Goal: Use online tool/utility: Utilize a website feature to perform a specific function

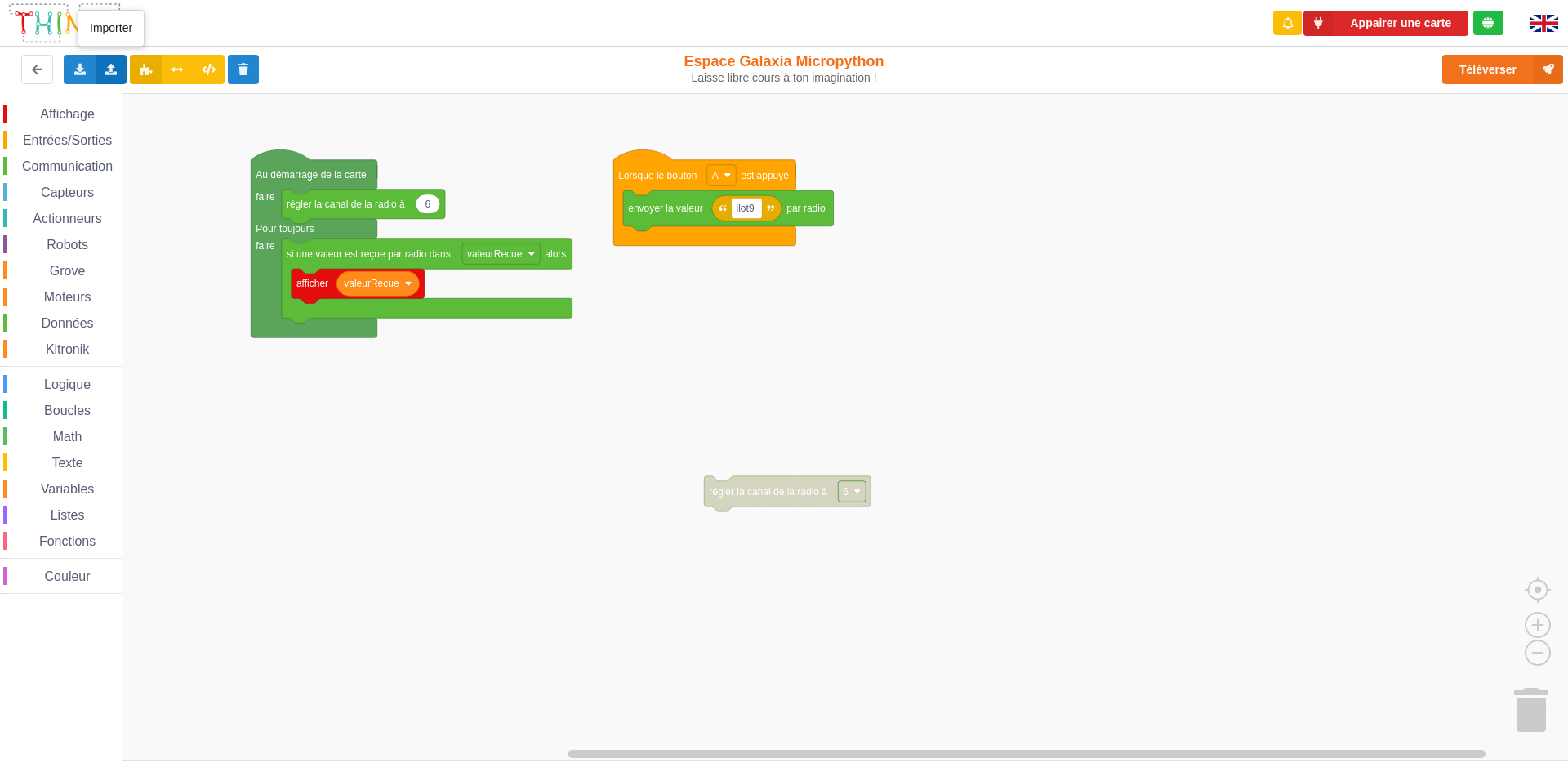
click at [109, 69] on icon at bounding box center [111, 68] width 14 height 9
click at [170, 101] on span "Importer un assemblage de blocs" at bounding box center [225, 99] width 169 height 13
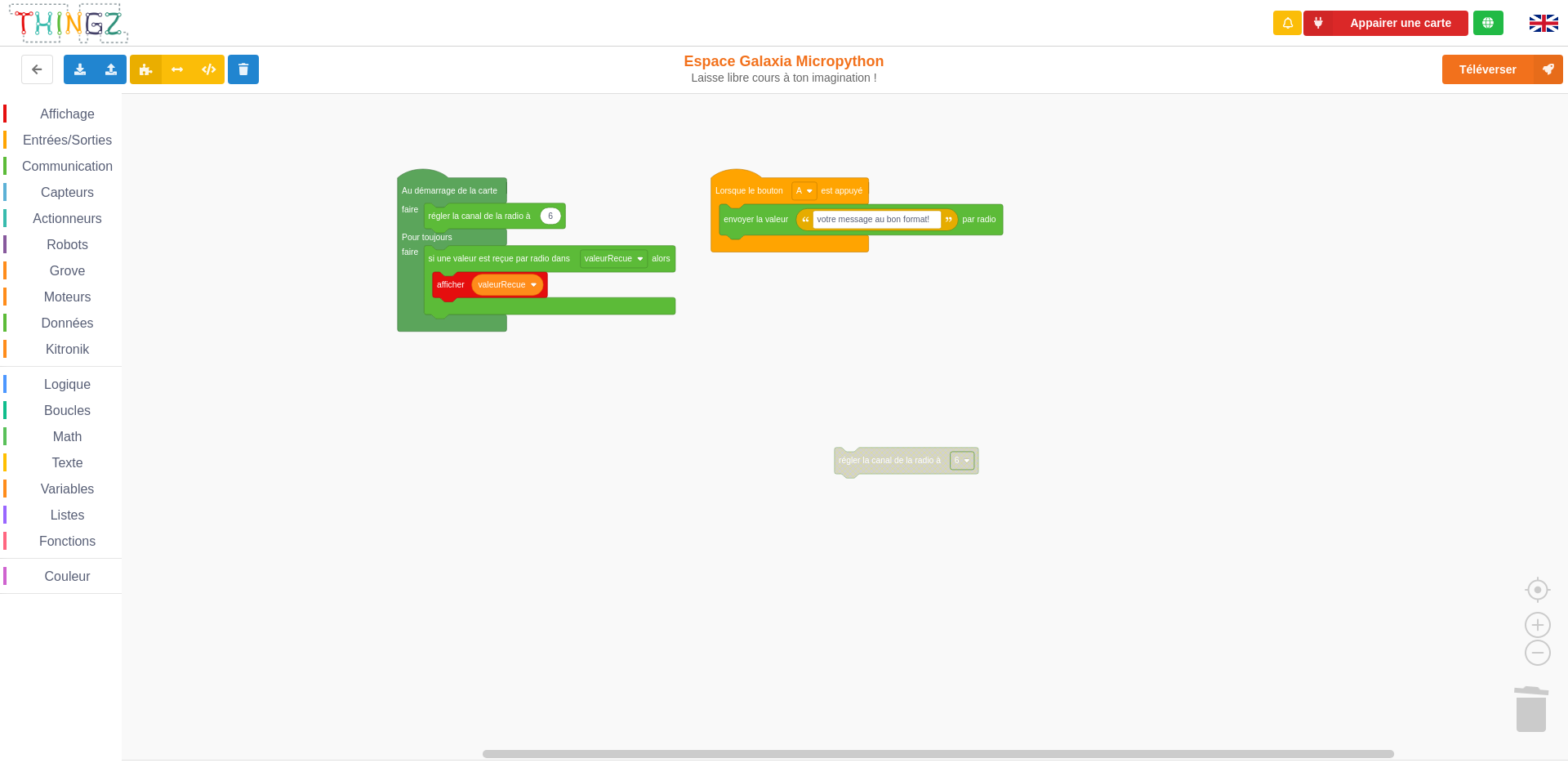
click at [703, 526] on div "Affichage Entrées/Sorties Communication Capteurs Actionneurs Robots Grove Moteu…" at bounding box center [790, 427] width 1580 height 668
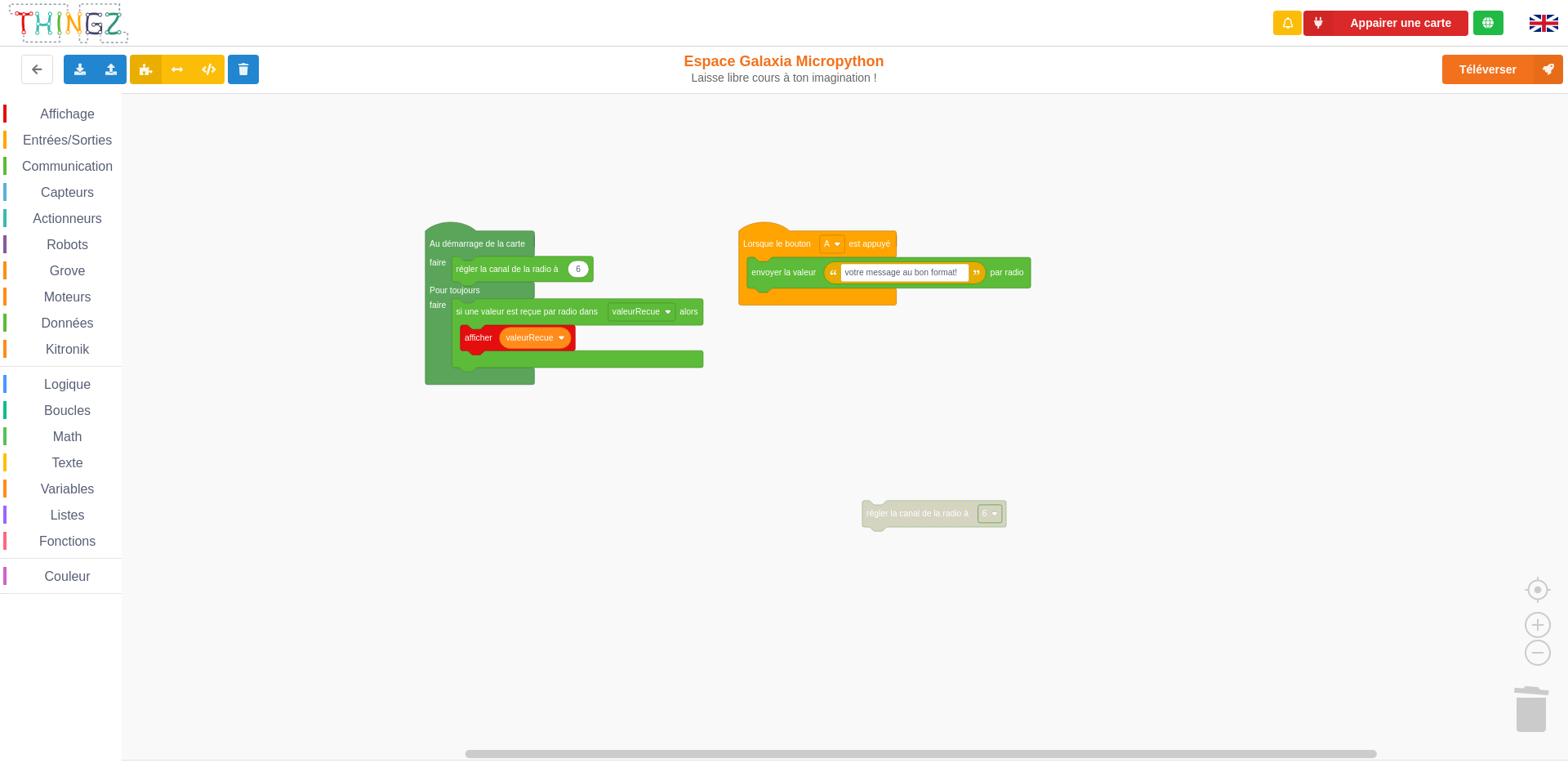
click at [878, 426] on div "Affichage Entrées/Sorties Communication Capteurs Actionneurs Robots Grove Moteu…" at bounding box center [790, 427] width 1580 height 668
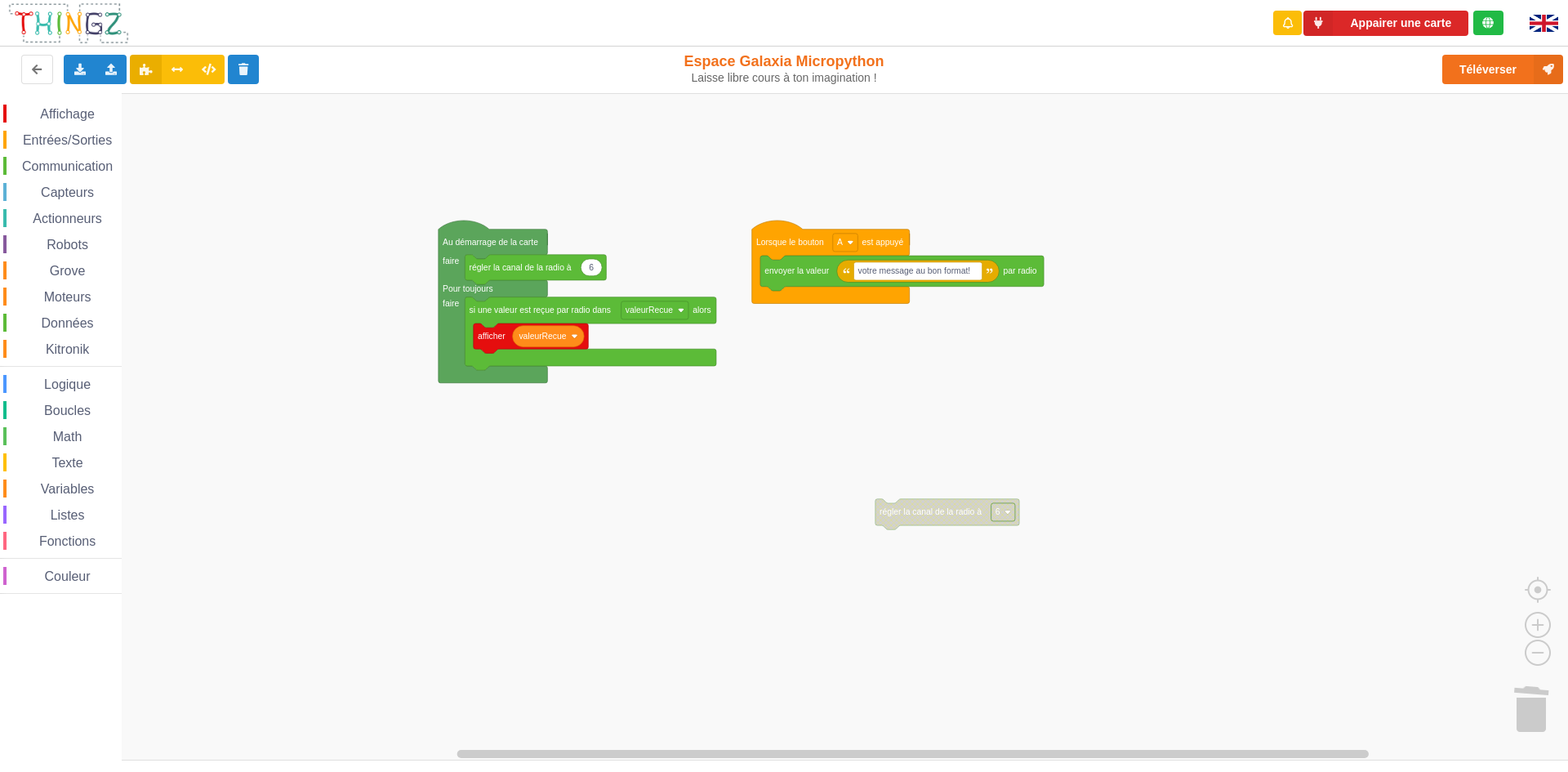
click at [1412, 264] on rect "Espace de travail de Blocky" at bounding box center [790, 427] width 1580 height 668
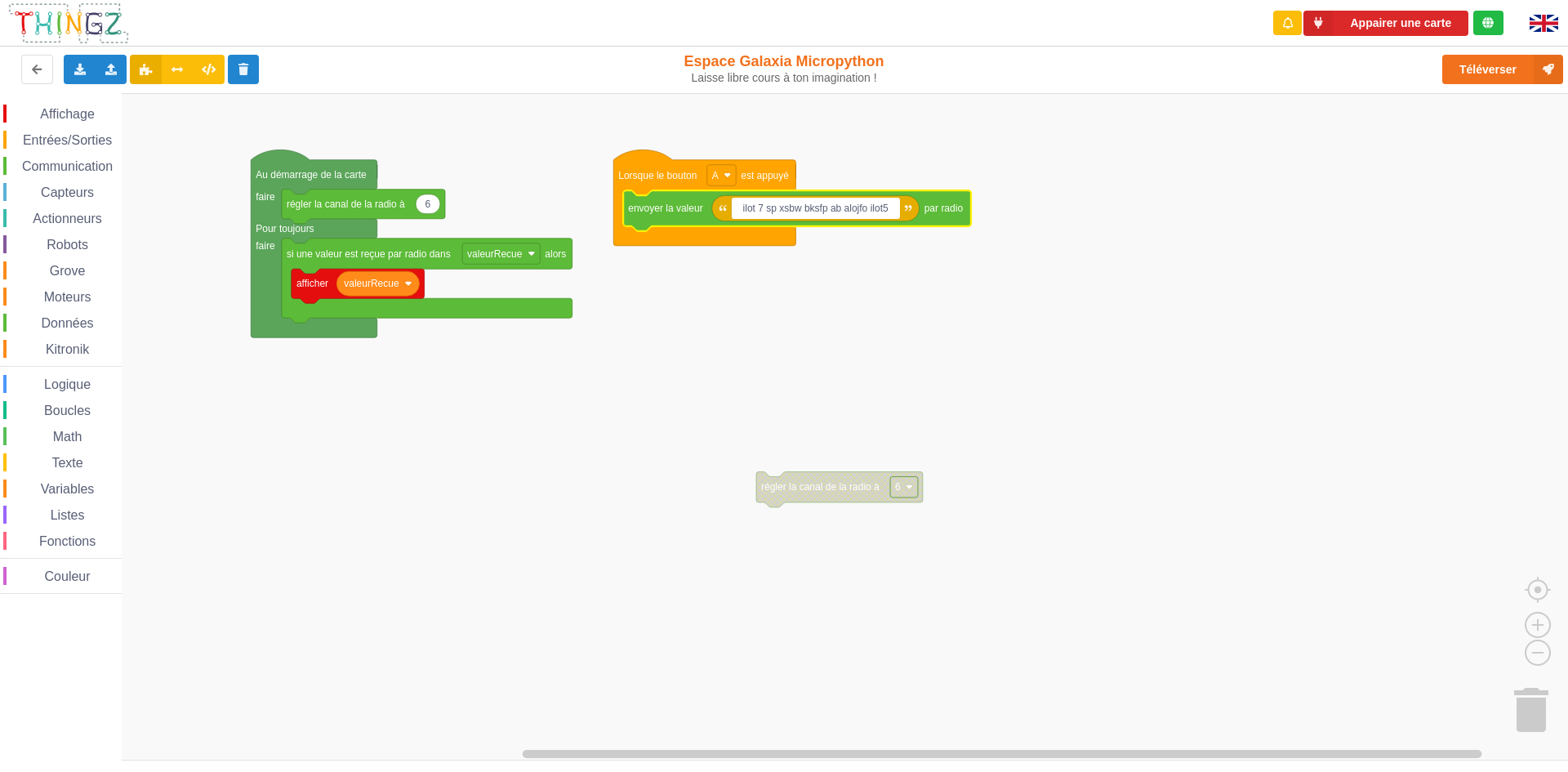
click at [762, 208] on input "ilot 7 sp xsbw bksfp ab alojfo ilot5" at bounding box center [816, 208] width 169 height 21
click at [869, 207] on input "ilot 7: sp xsbw bksfp ab alojfo ilot5" at bounding box center [817, 208] width 170 height 21
type input "ilot 7: sp xsbw bksfp ab alojfo: ilot5"
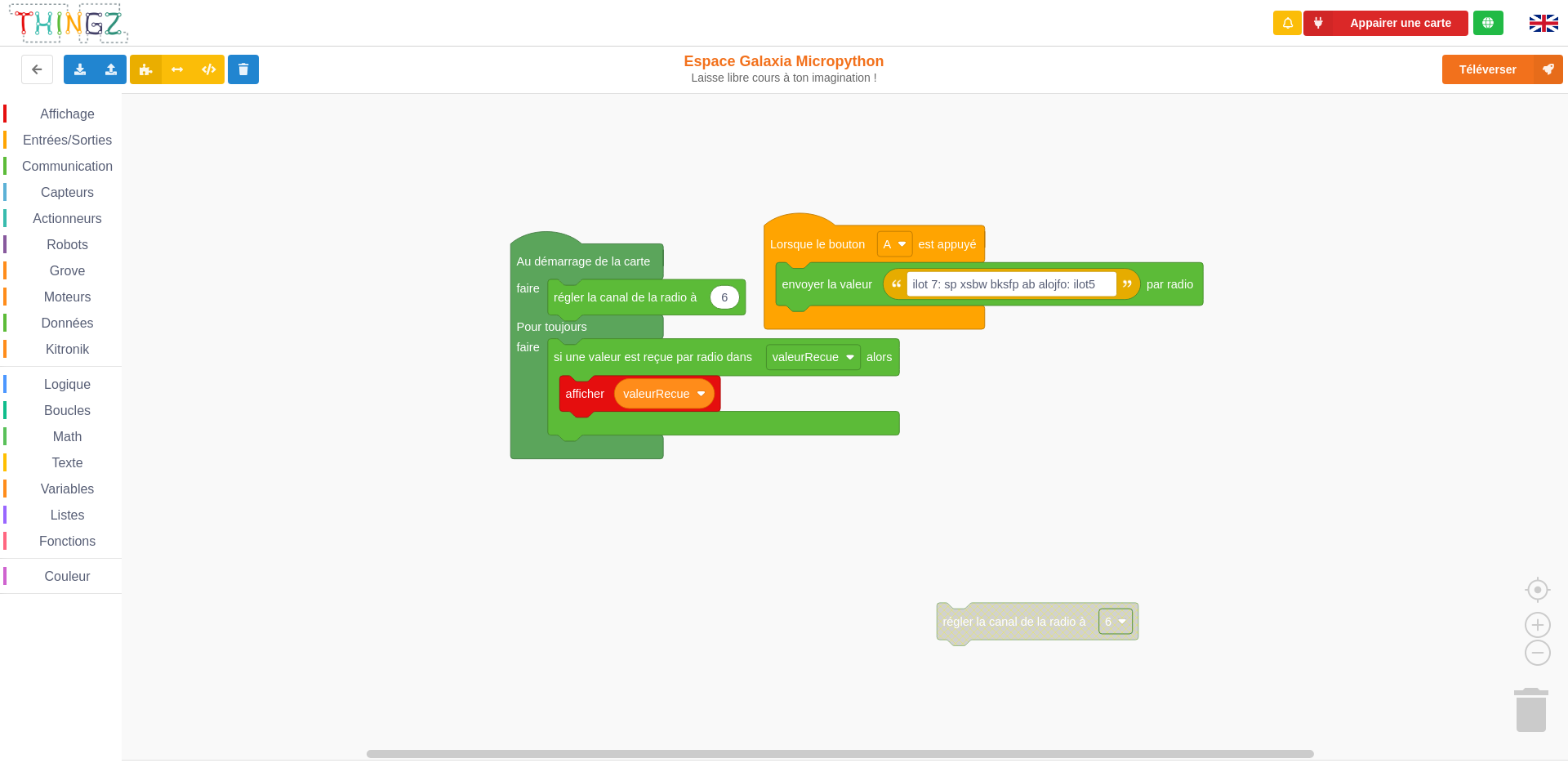
click at [939, 382] on div "Affichage Entrées/Sorties Communication Capteurs Actionneurs Robots Grove Moteu…" at bounding box center [790, 427] width 1580 height 668
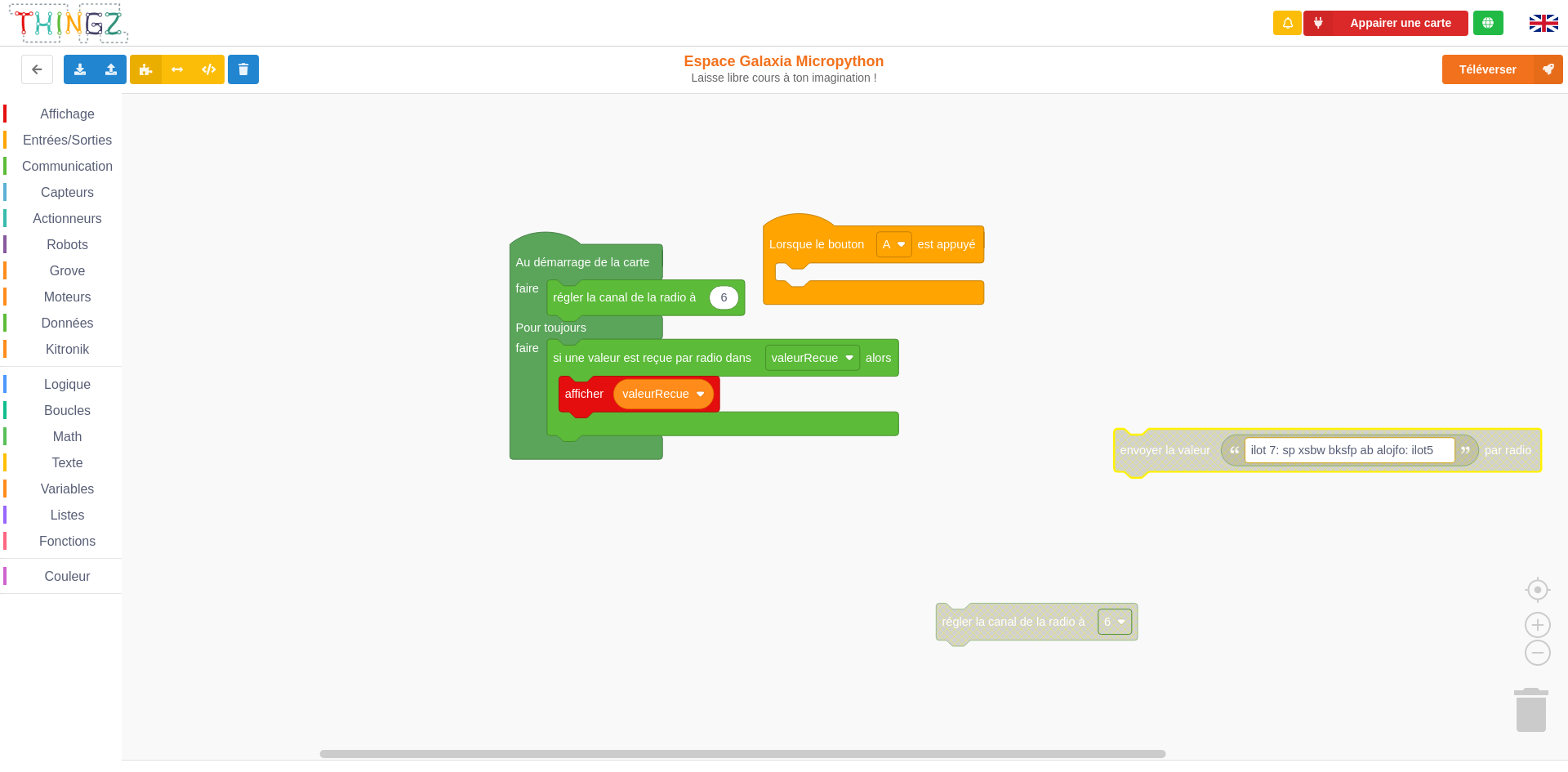
click at [39, 403] on div "Boucles" at bounding box center [62, 410] width 118 height 18
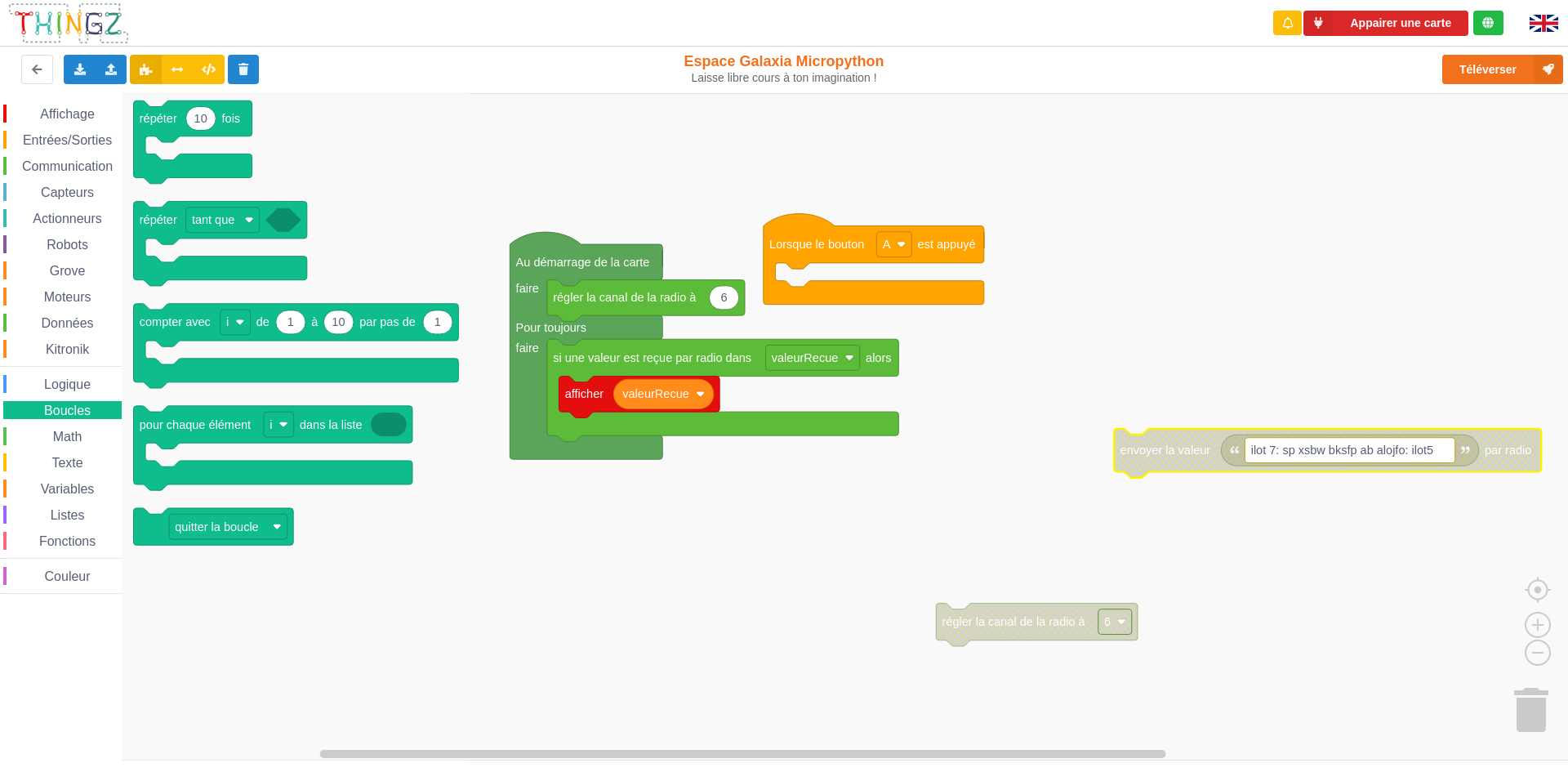
click at [50, 441] on span "Math" at bounding box center [68, 436] width 34 height 14
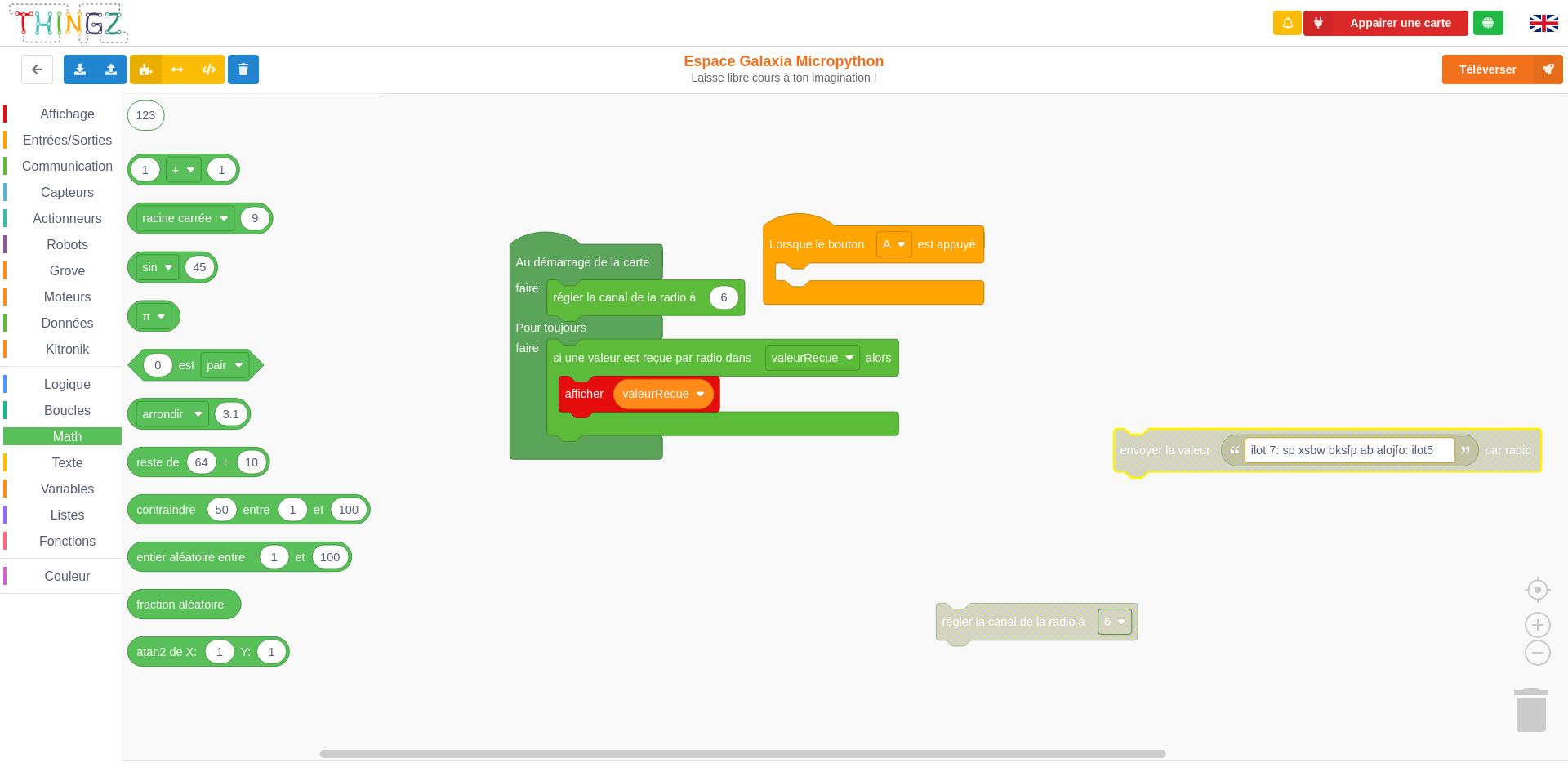
click at [105, 169] on span "Communication" at bounding box center [68, 166] width 96 height 14
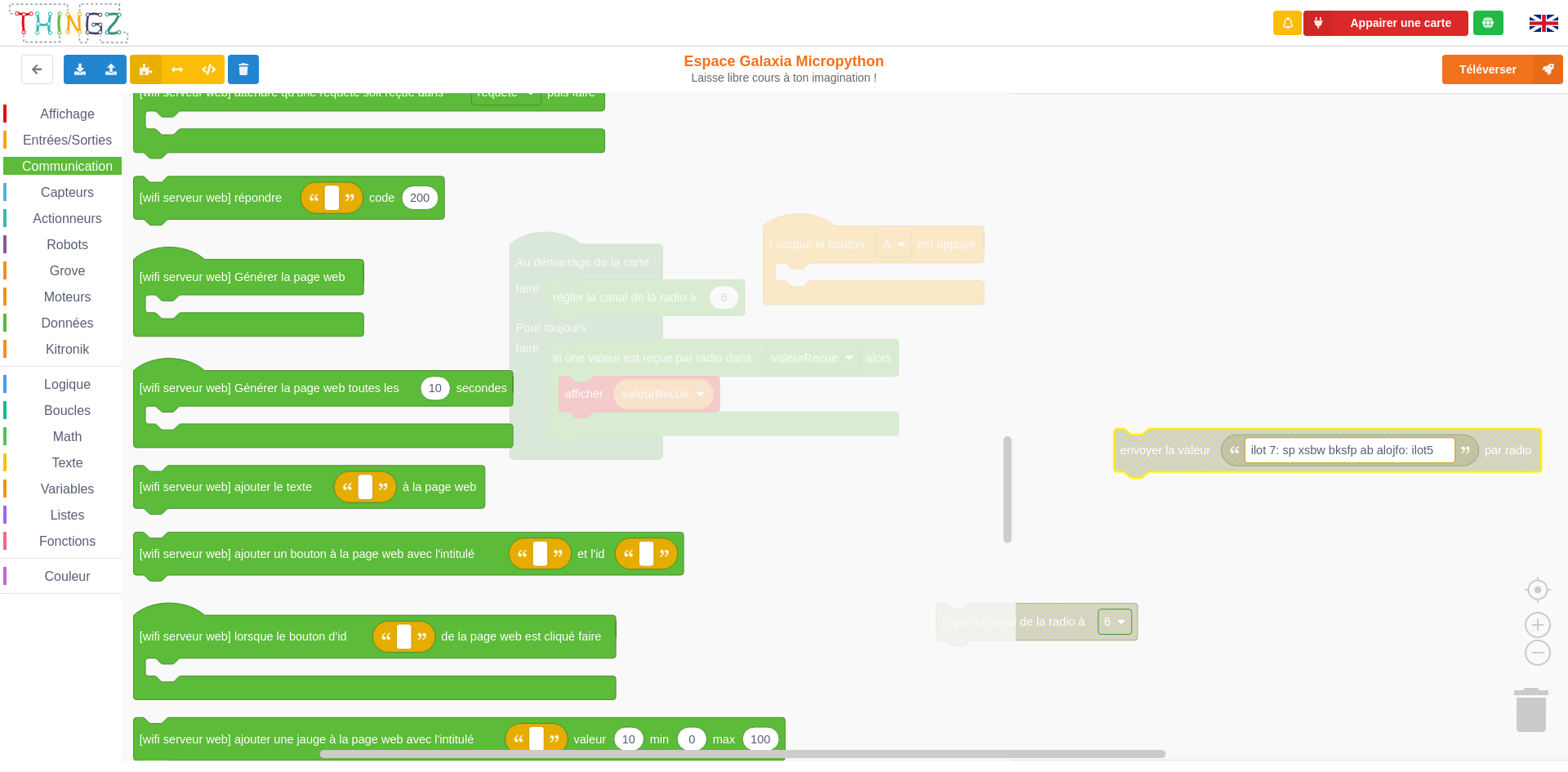
click at [1137, 558] on rect "Espace de travail de Blocky" at bounding box center [790, 427] width 1580 height 668
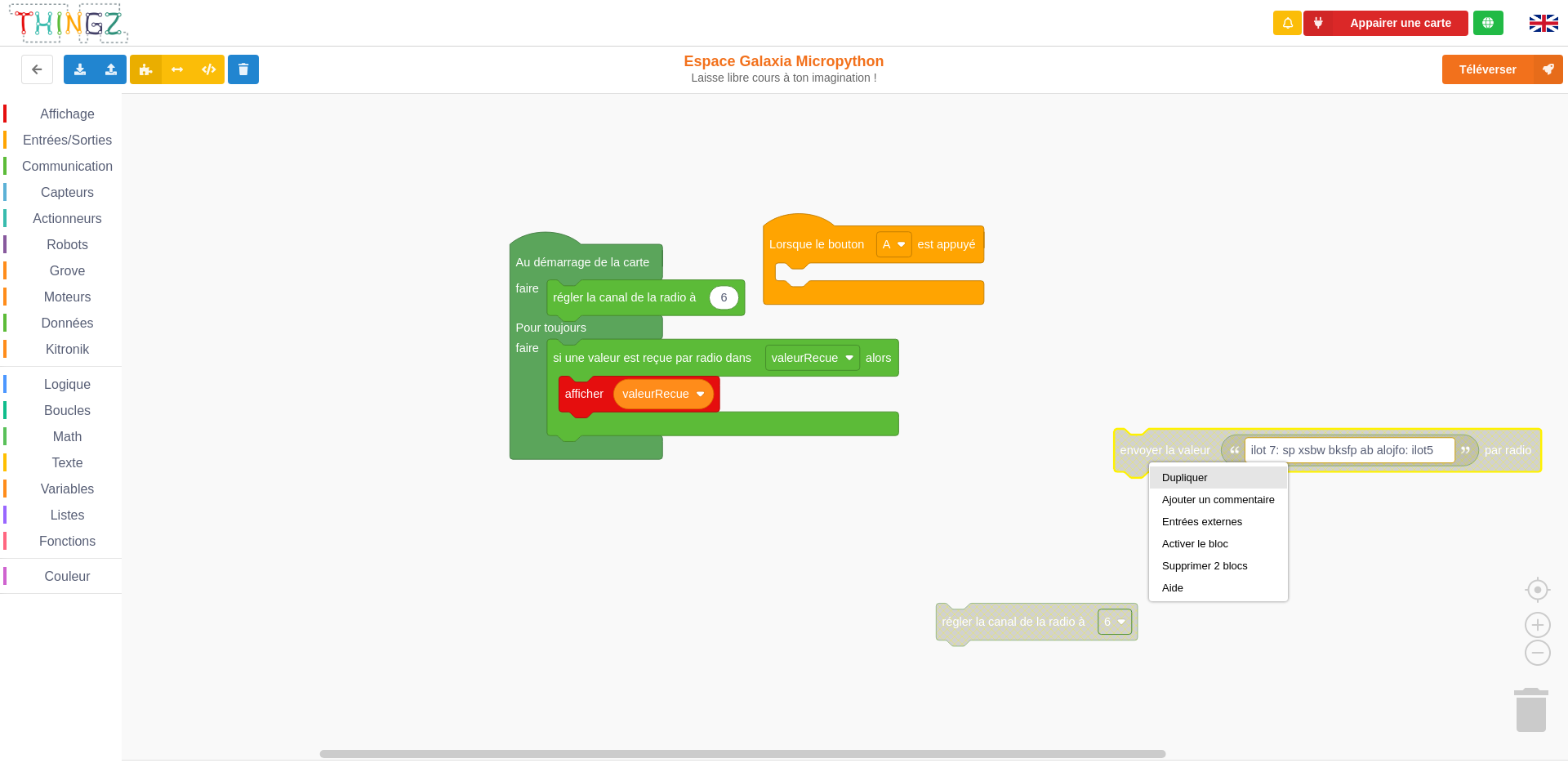
click at [1168, 474] on div "Dupliquer" at bounding box center [1219, 478] width 113 height 12
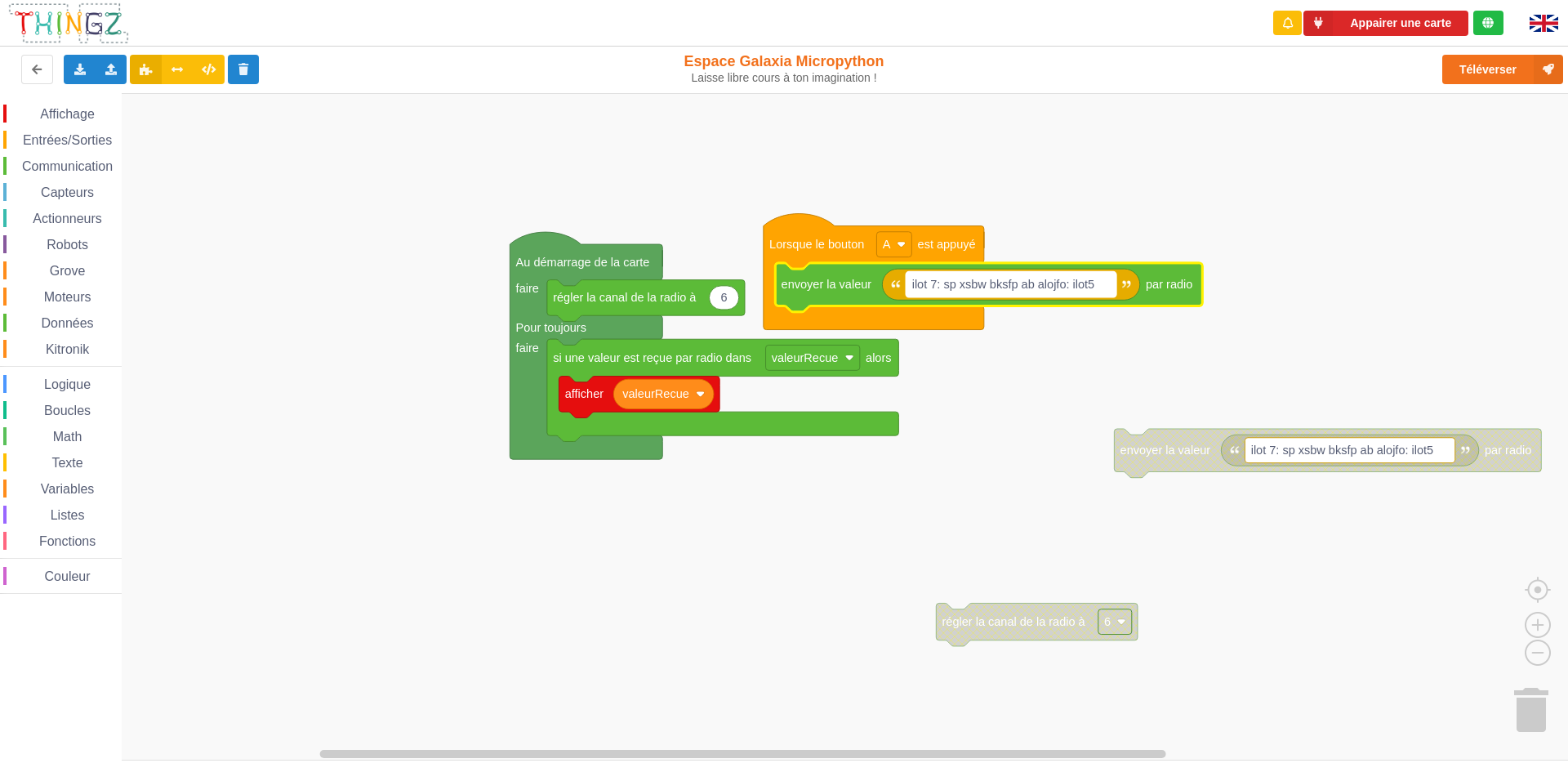
click at [1072, 283] on text "ilot 7: sp xsbw bksfp ab alojfo: ilot5" at bounding box center [1004, 283] width 183 height 13
click at [1078, 288] on input "ilot 7: sp xsbw bksfp ab alojfo: ilot5" at bounding box center [1010, 285] width 210 height 26
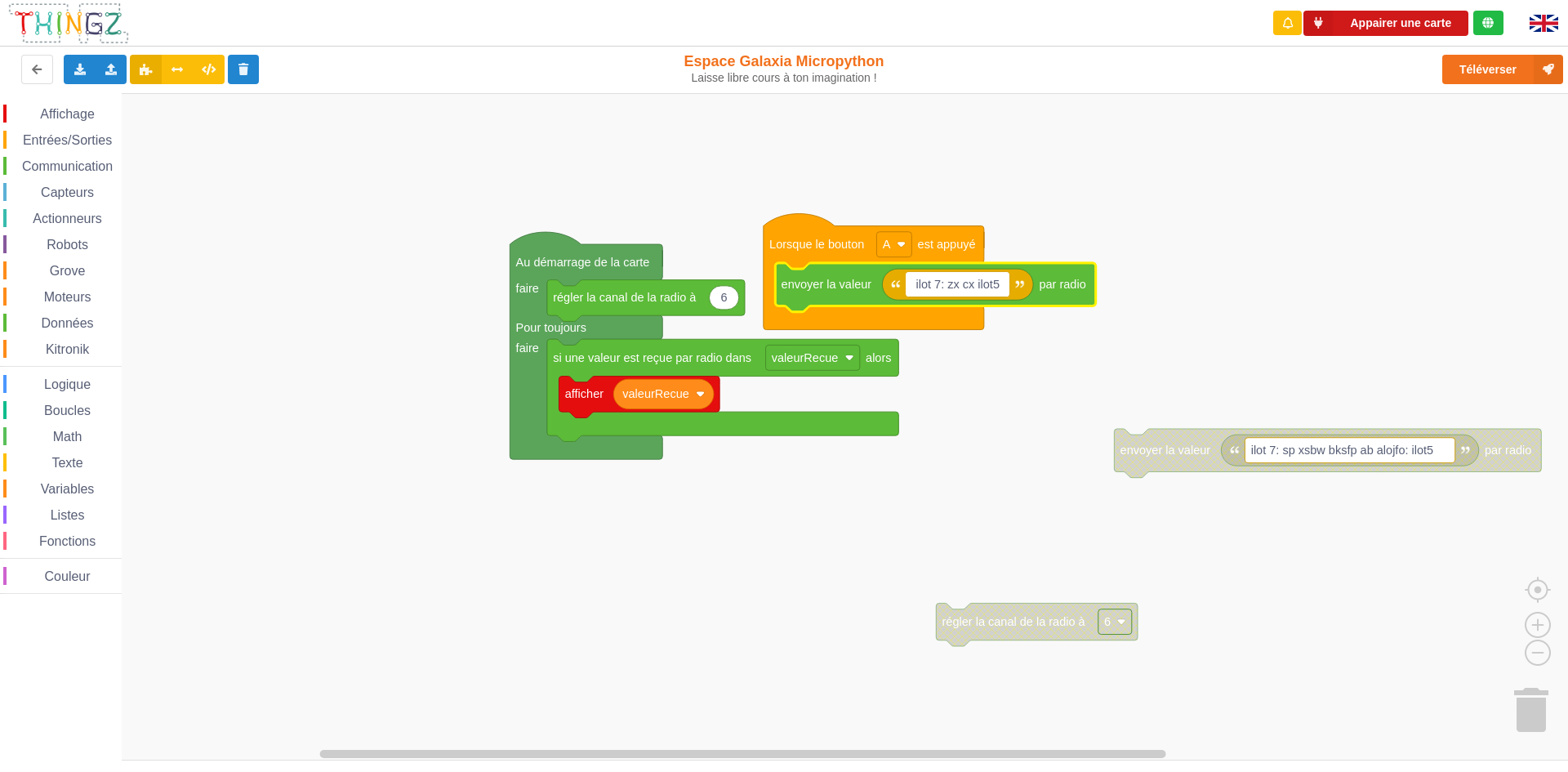
type input "ilot 7: zx cx ilot5"
click at [1336, 19] on button "Appairer une carte" at bounding box center [1386, 23] width 165 height 26
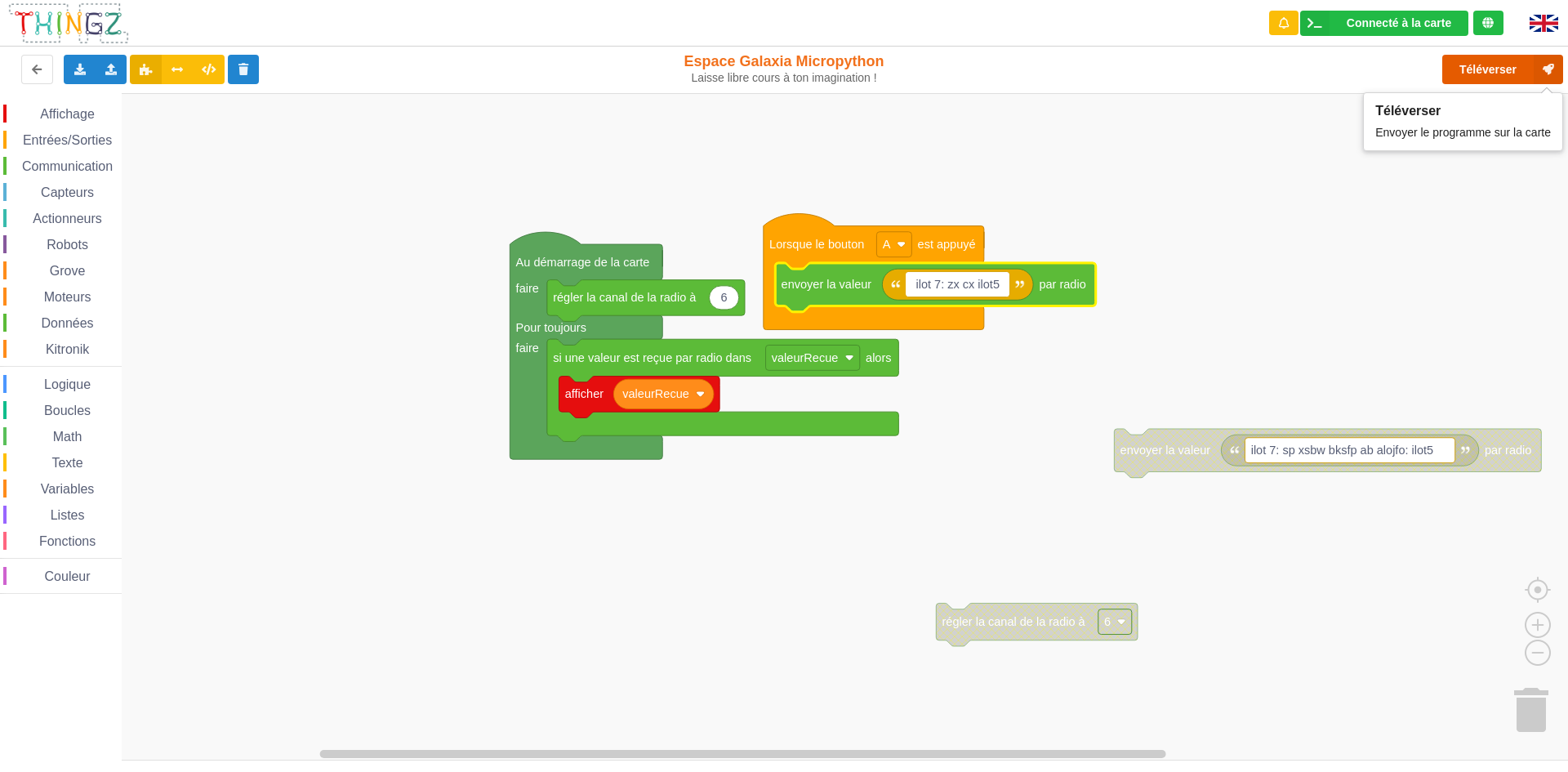
click at [1523, 71] on button "Téléverser" at bounding box center [1502, 69] width 121 height 29
click at [1471, 79] on button "Téléverser" at bounding box center [1502, 69] width 121 height 29
click at [1433, 27] on div "Connecté à la carte" at bounding box center [1399, 22] width 104 height 11
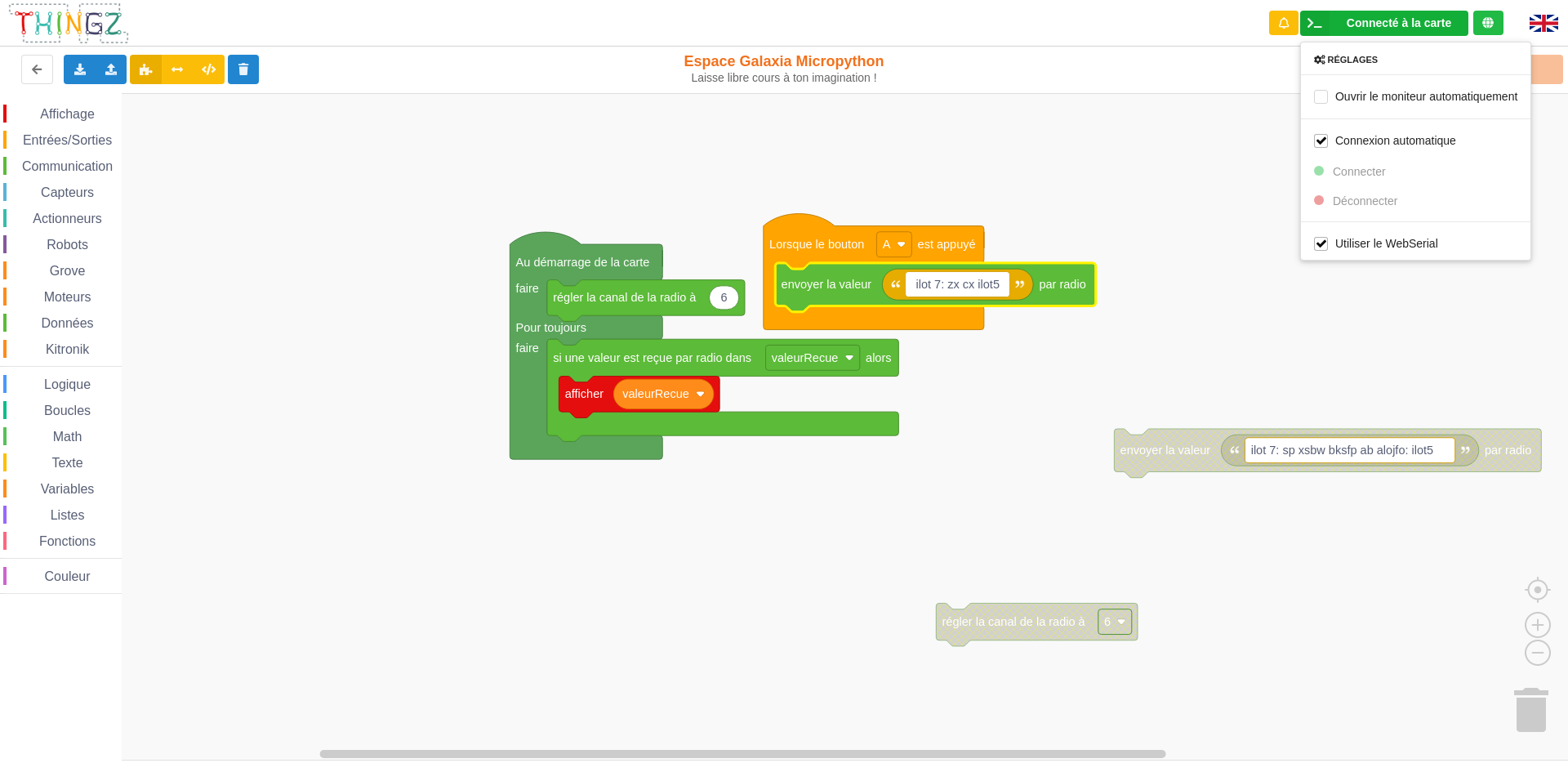
click at [1532, 283] on rect "Espace de travail de Blocky" at bounding box center [790, 427] width 1580 height 668
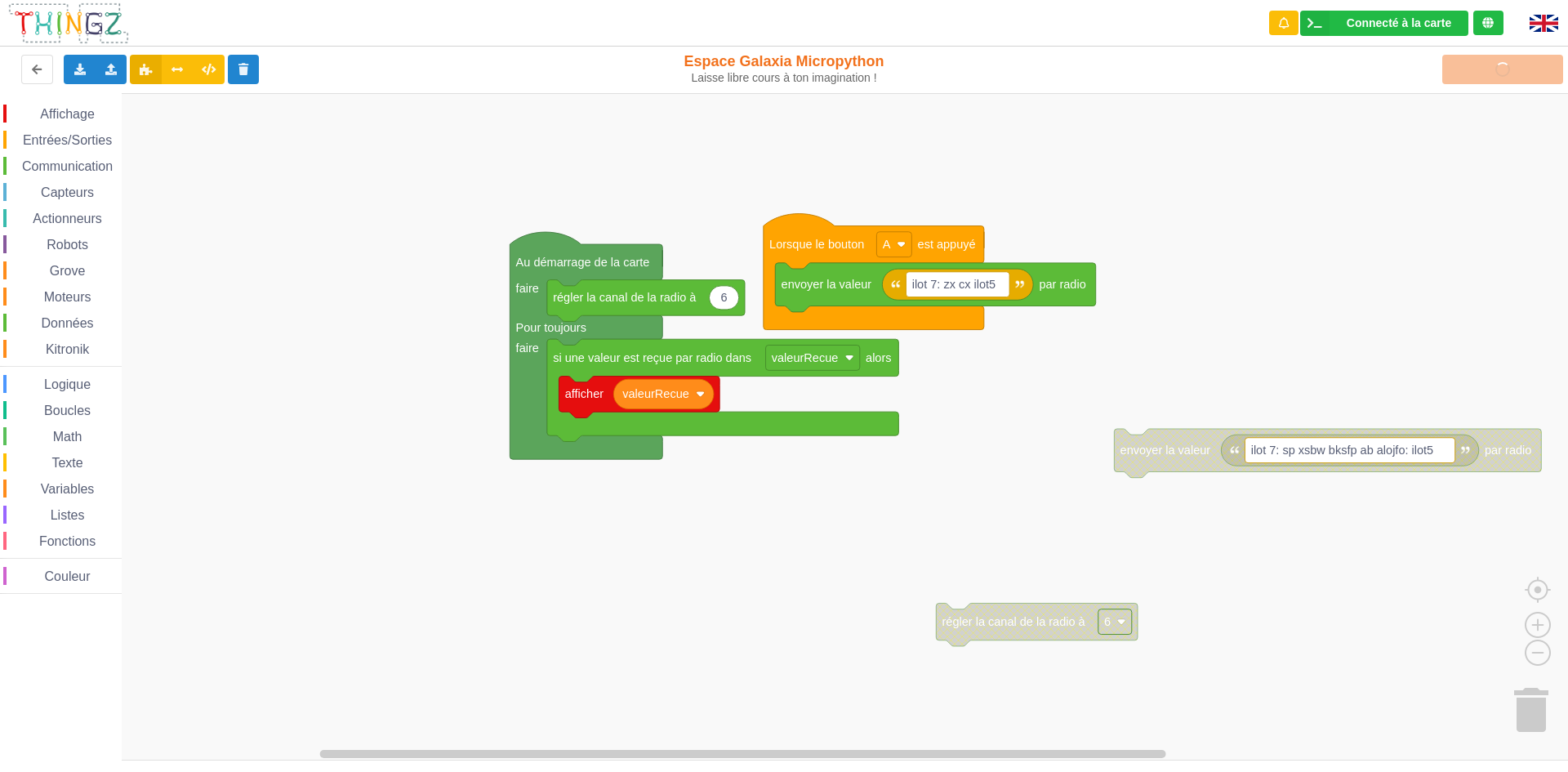
click at [1523, 76] on div "Téléverser" at bounding box center [1254, 69] width 643 height 52
click at [976, 282] on text "ilot 7: zx cx ilot5" at bounding box center [953, 283] width 83 height 13
click at [976, 284] on input "ilot 7: zx cx ilot5" at bounding box center [957, 285] width 104 height 26
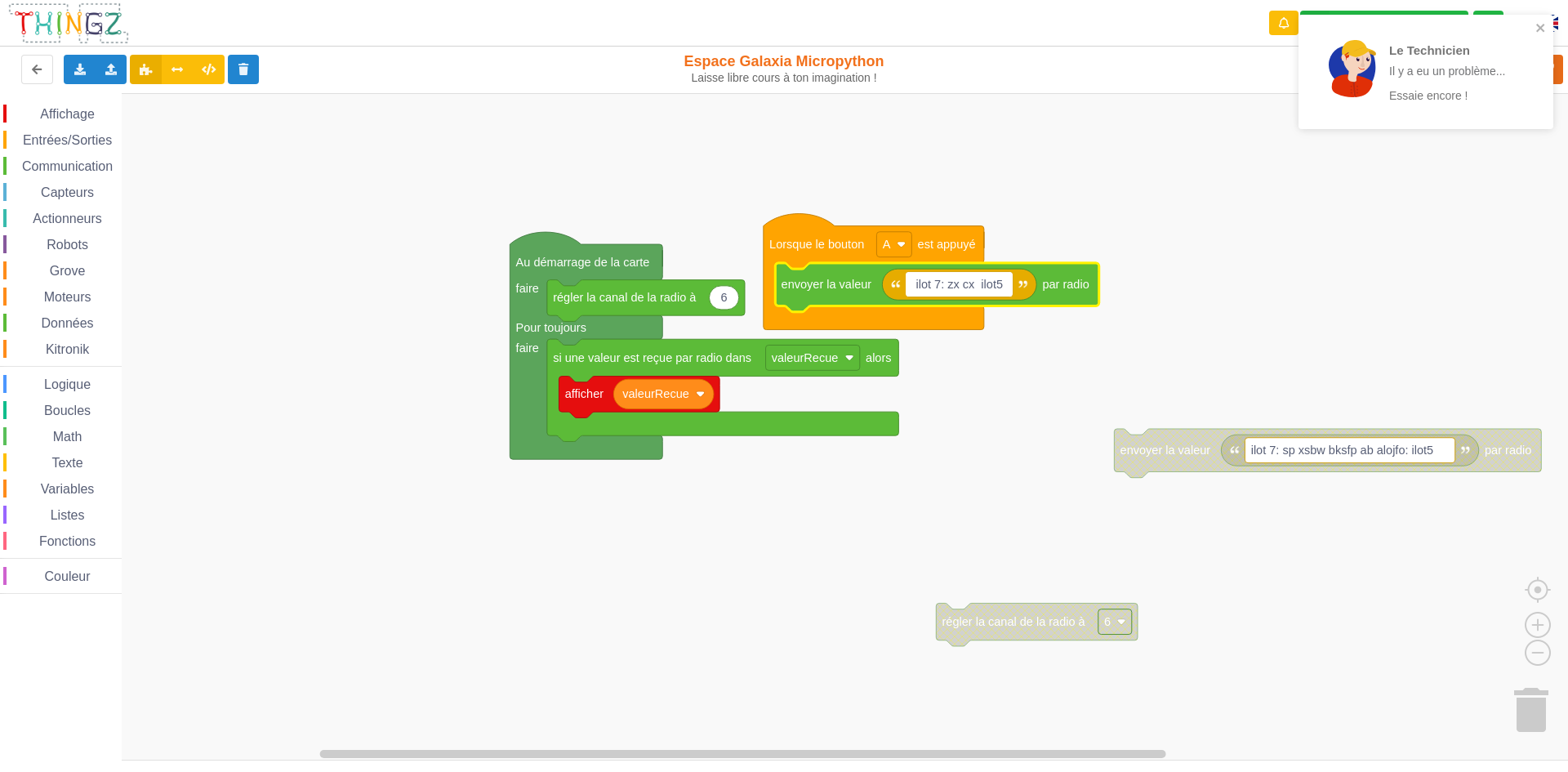
type input "ilot 7: zx cx : ilot5"
click at [1377, 313] on rect "Espace de travail de Blocky" at bounding box center [790, 427] width 1580 height 668
click at [1534, 27] on div "Le Technicien Il y a eu un problème... Essaie encore !" at bounding box center [1420, 72] width 230 height 101
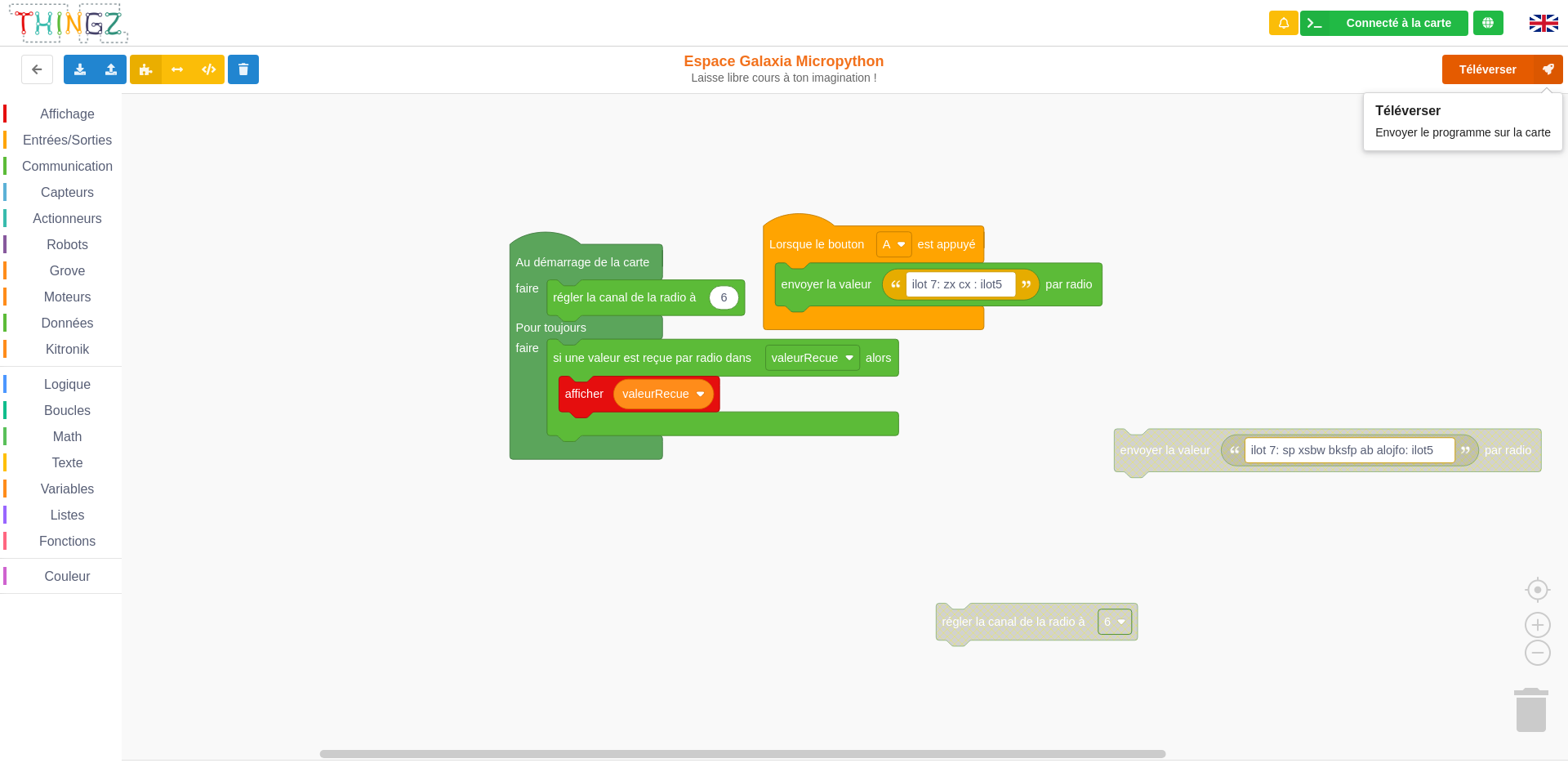
click at [1516, 71] on button "Téléverser" at bounding box center [1502, 69] width 121 height 29
click at [1507, 31] on div "Connecté à la carte Réglages Ouvrir le moniteur automatiquement Connexion autom…" at bounding box center [1386, 23] width 262 height 46
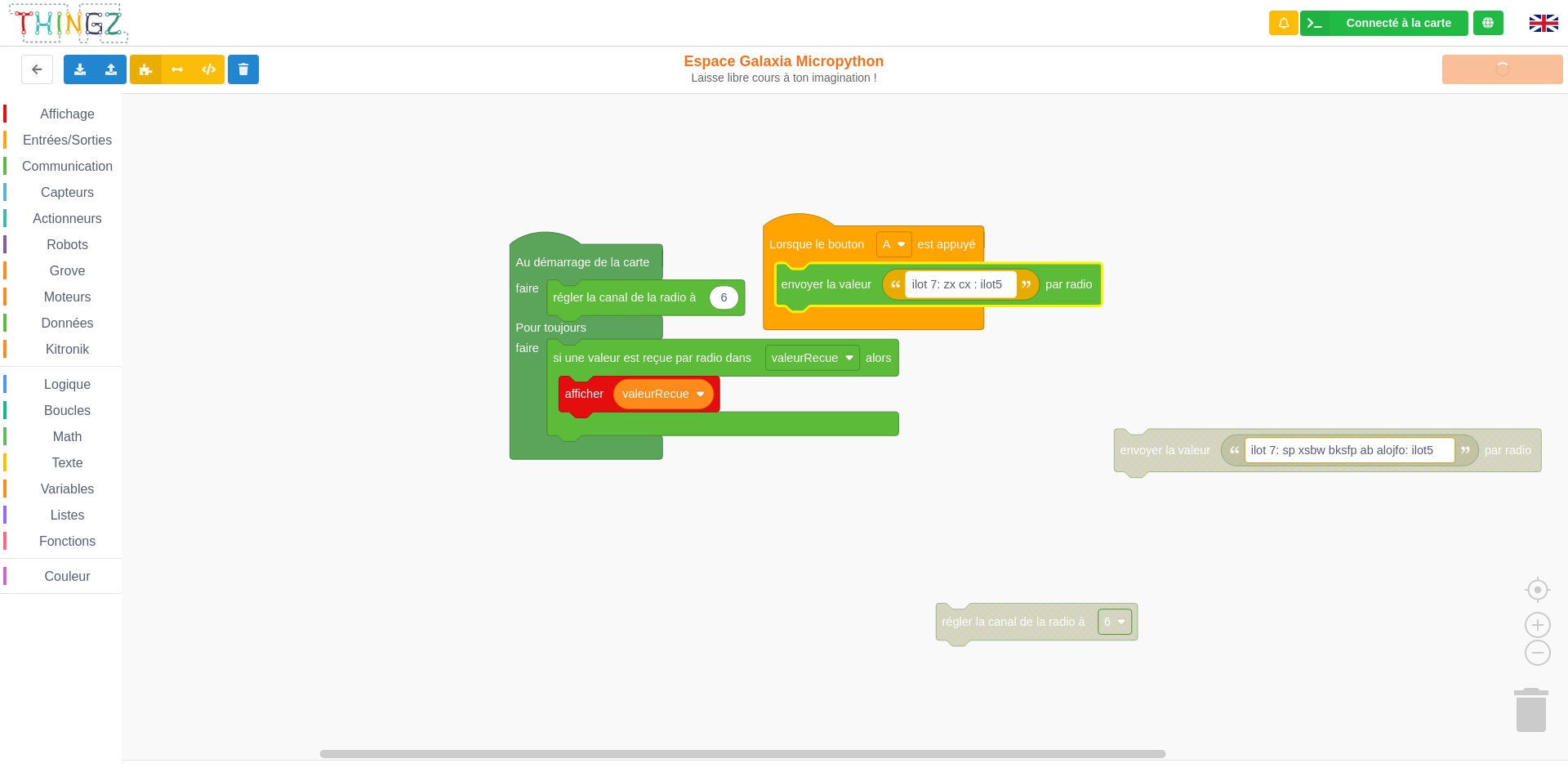
click at [970, 278] on text "ilot 7: zx cx : ilot5" at bounding box center [958, 283] width 91 height 13
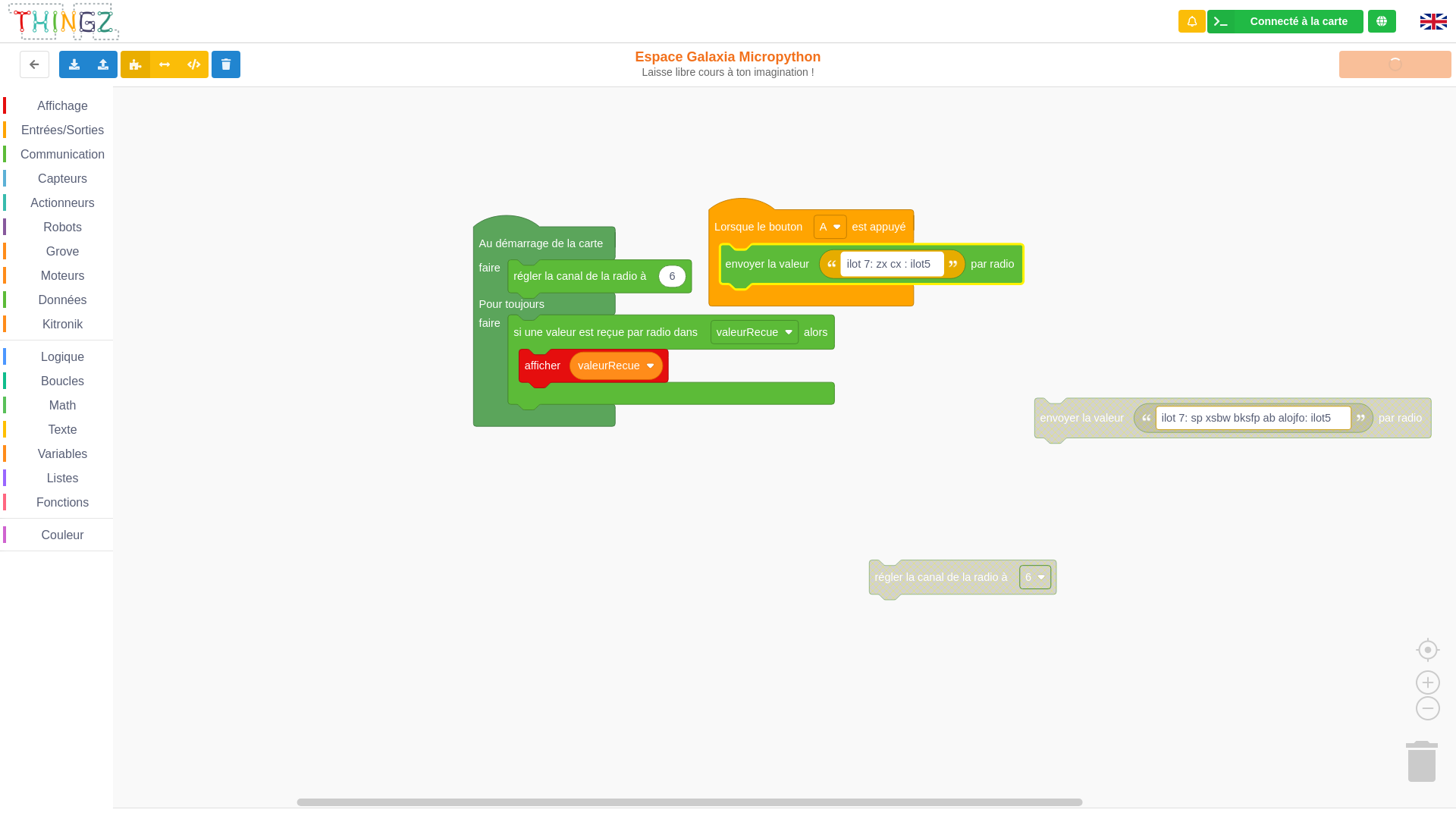
click at [871, 270] on text "ilot 7: zx cx : ilot5" at bounding box center [889, 263] width 84 height 12
click at [891, 262] on input "ilot 7: zx cx : ilot5" at bounding box center [892, 265] width 103 height 24
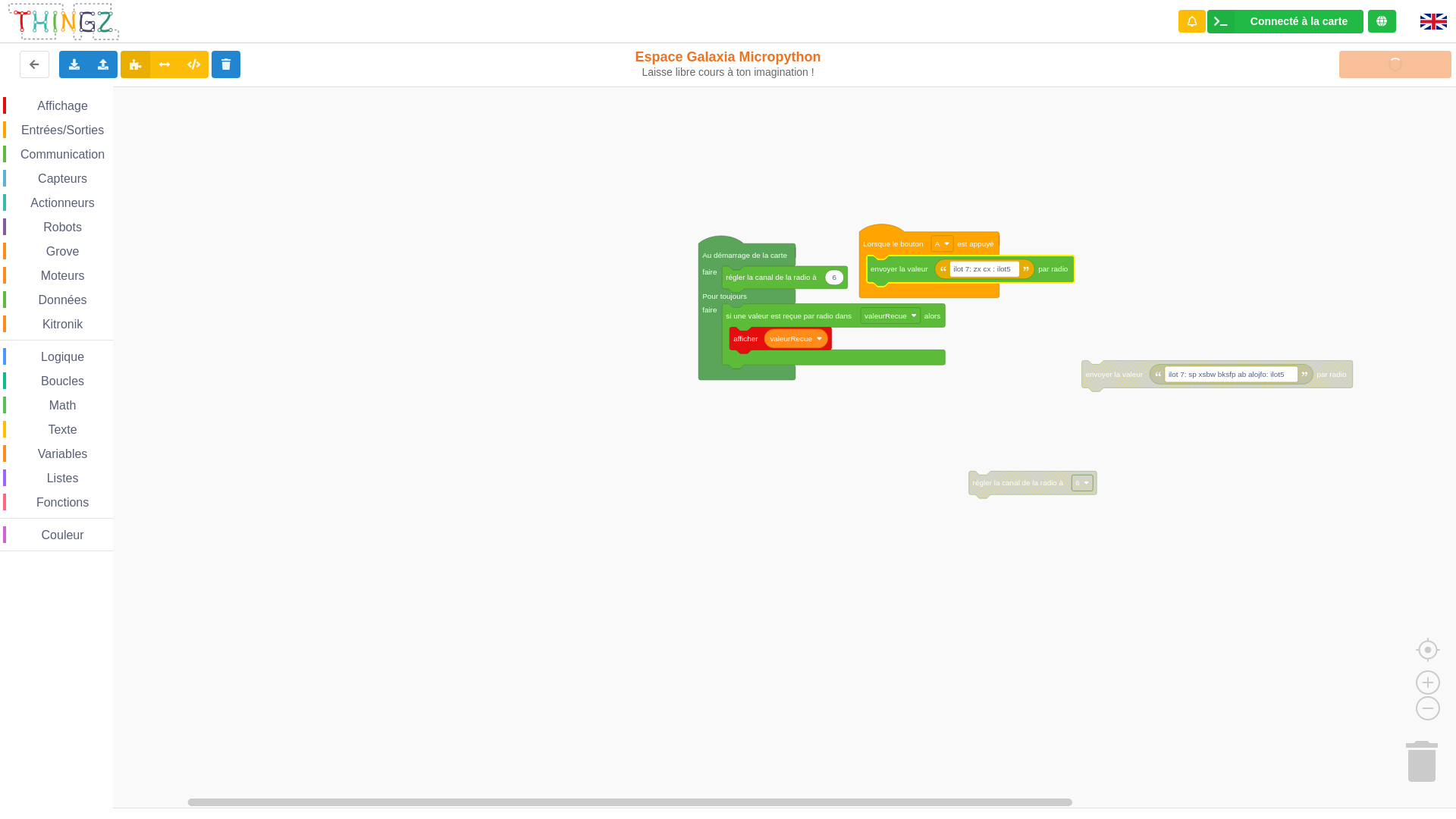
click at [1166, 268] on rect "Espace de travail de Blocky" at bounding box center [734, 447] width 1467 height 722
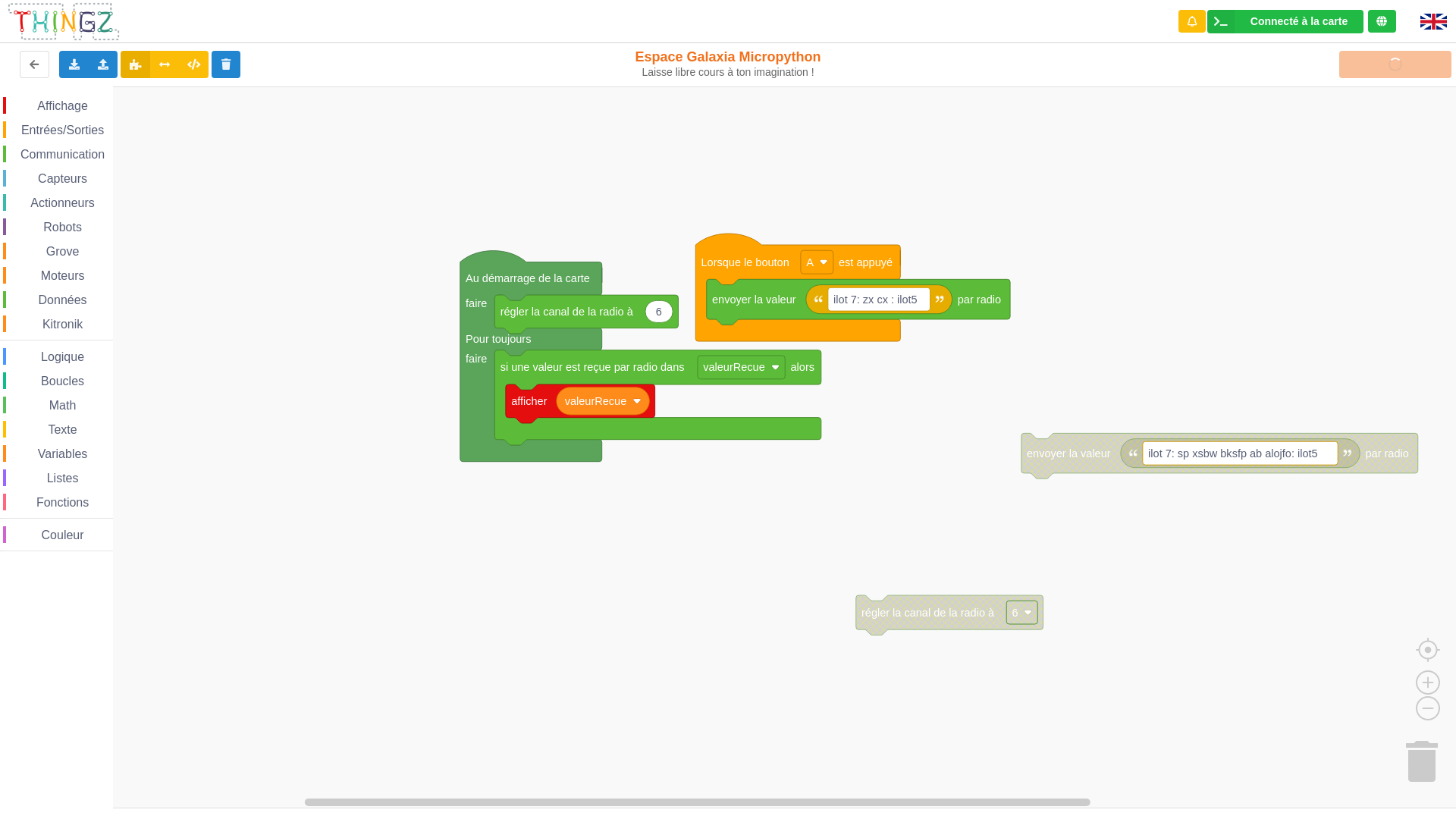
drag, startPoint x: 544, startPoint y: 41, endPoint x: 557, endPoint y: 47, distance: 14.3
click at [552, 44] on div "Exporter l'assemblage de blocs Exporter l'assemblage de blocs au format Python …" at bounding box center [292, 64] width 597 height 48
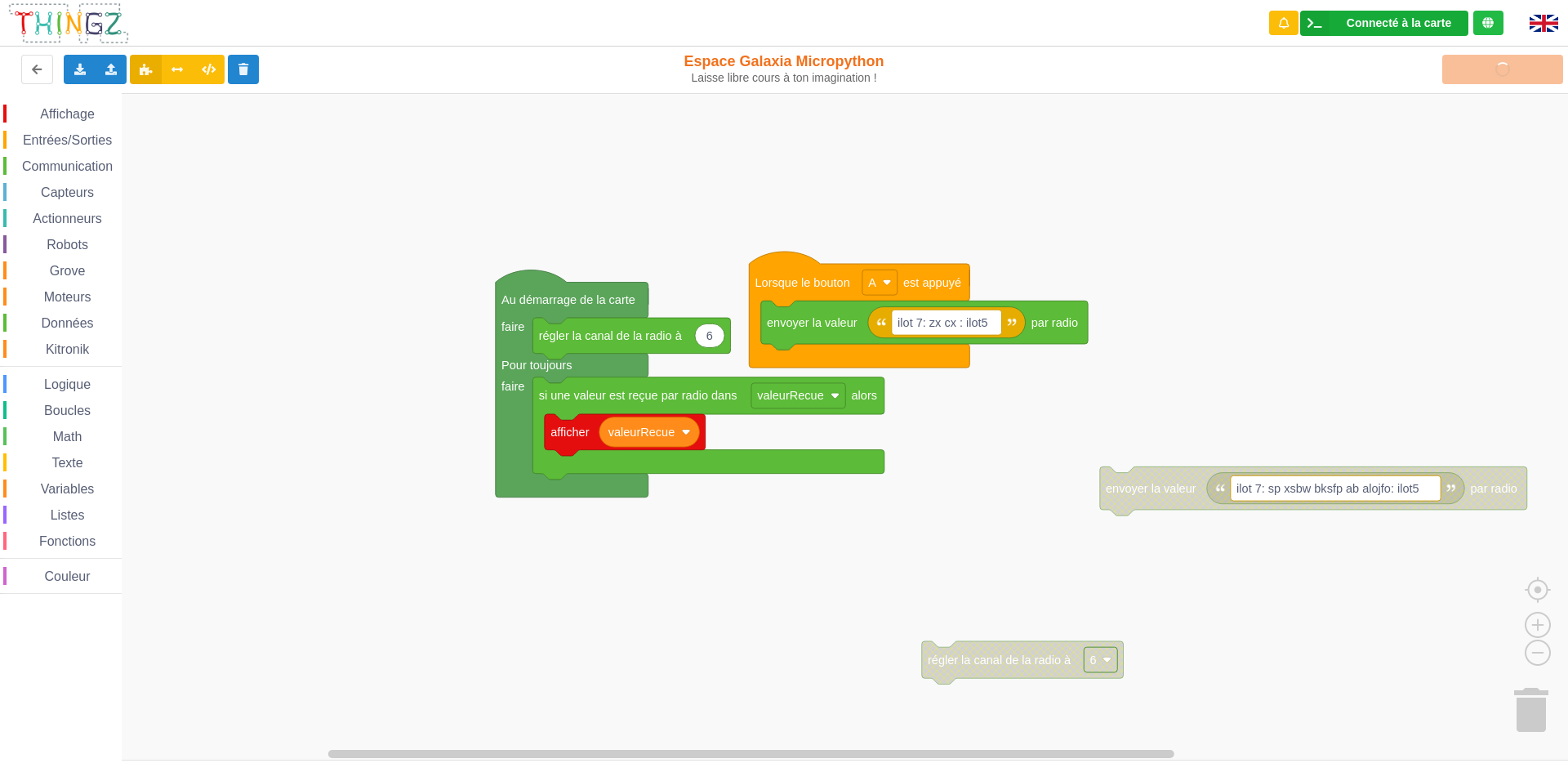
click at [1428, 26] on div "Connecté à la carte" at bounding box center [1399, 22] width 104 height 11
click at [1247, 53] on div "Téléverser" at bounding box center [1254, 69] width 643 height 52
click at [1308, 28] on icon at bounding box center [1315, 23] width 29 height 26
click at [1229, 122] on rect "Espace de travail de Blocky" at bounding box center [790, 427] width 1580 height 668
click at [1485, 66] on button "Téléverser" at bounding box center [1502, 69] width 121 height 29
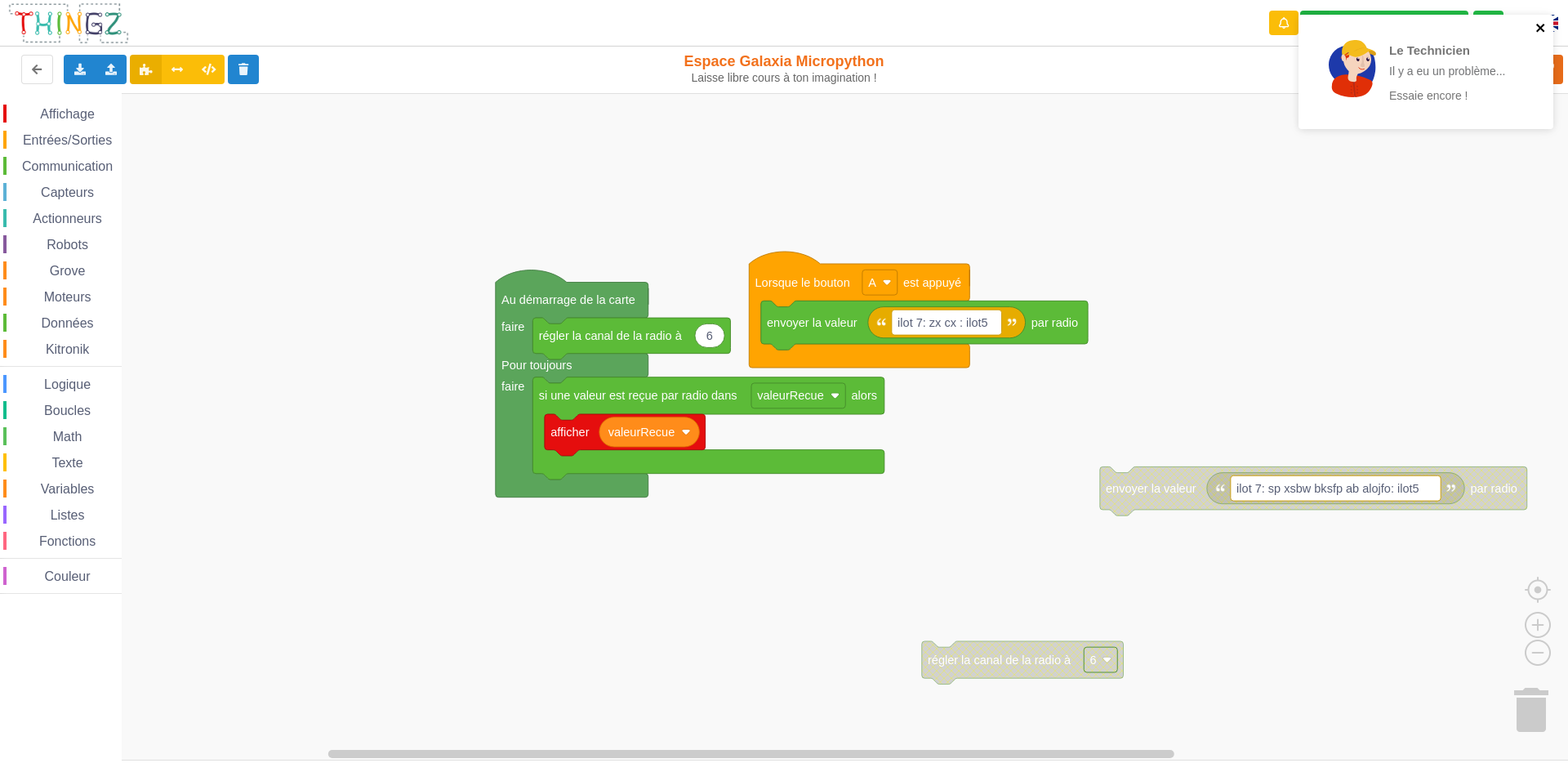
click at [1545, 22] on icon "close" at bounding box center [1541, 27] width 11 height 13
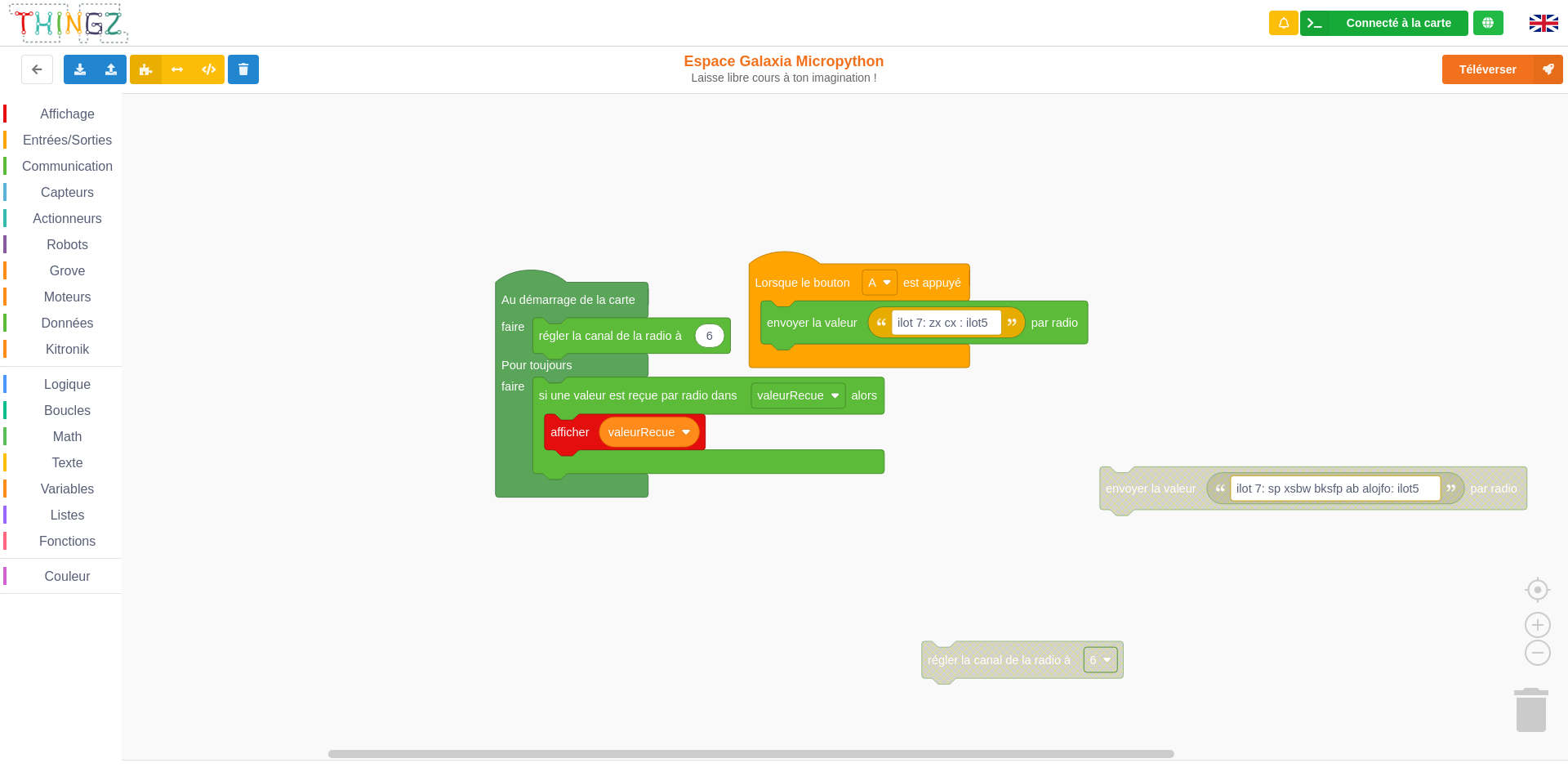
click at [1411, 27] on div "Connecté à la carte" at bounding box center [1399, 22] width 104 height 11
click at [1004, 179] on rect "Espace de travail de Blocky" at bounding box center [790, 427] width 1580 height 668
click at [1494, 68] on button "Téléverser" at bounding box center [1502, 69] width 121 height 29
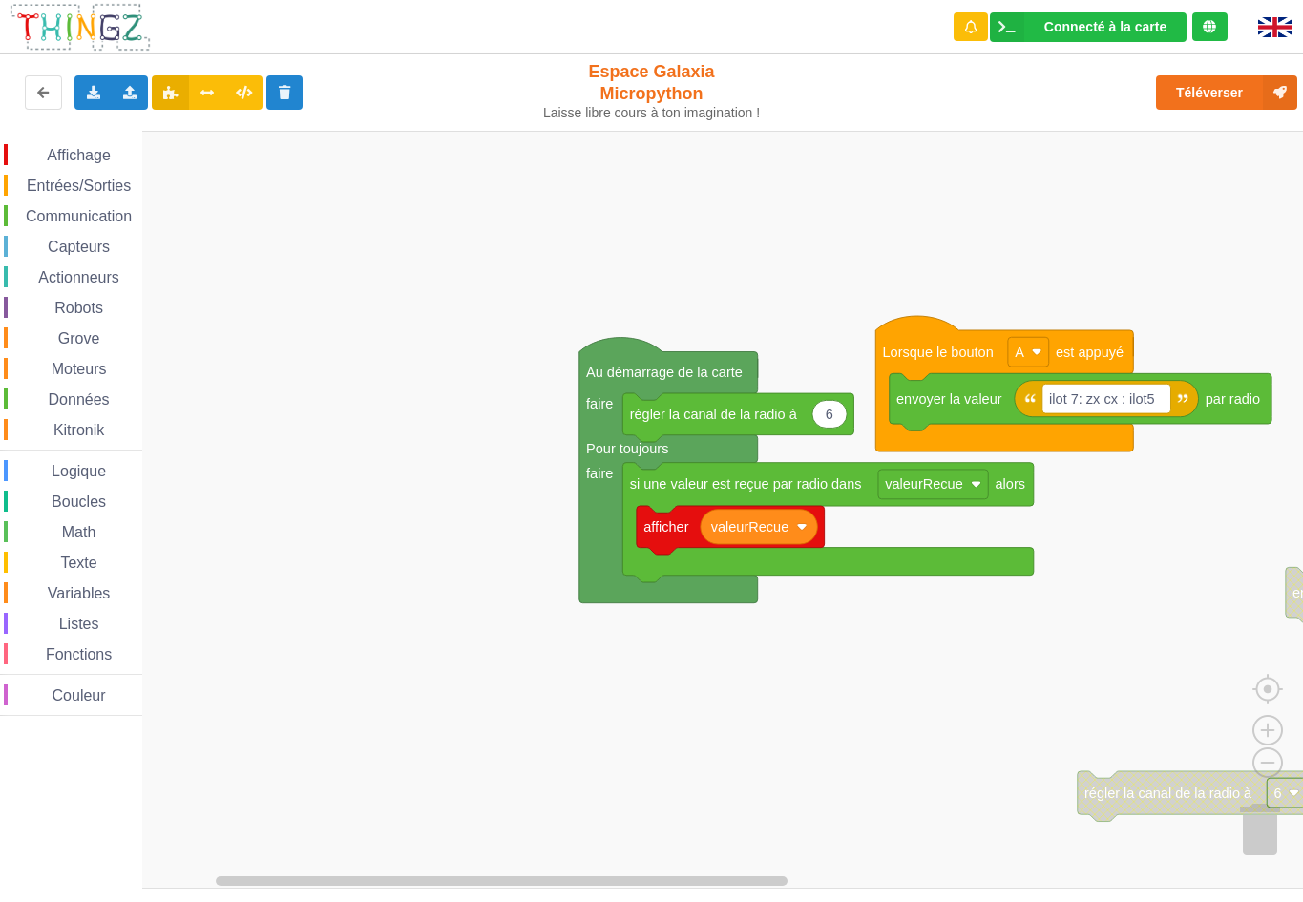
click at [1231, 605] on rect "Espace de travail de Blocky" at bounding box center [658, 510] width 1316 height 758
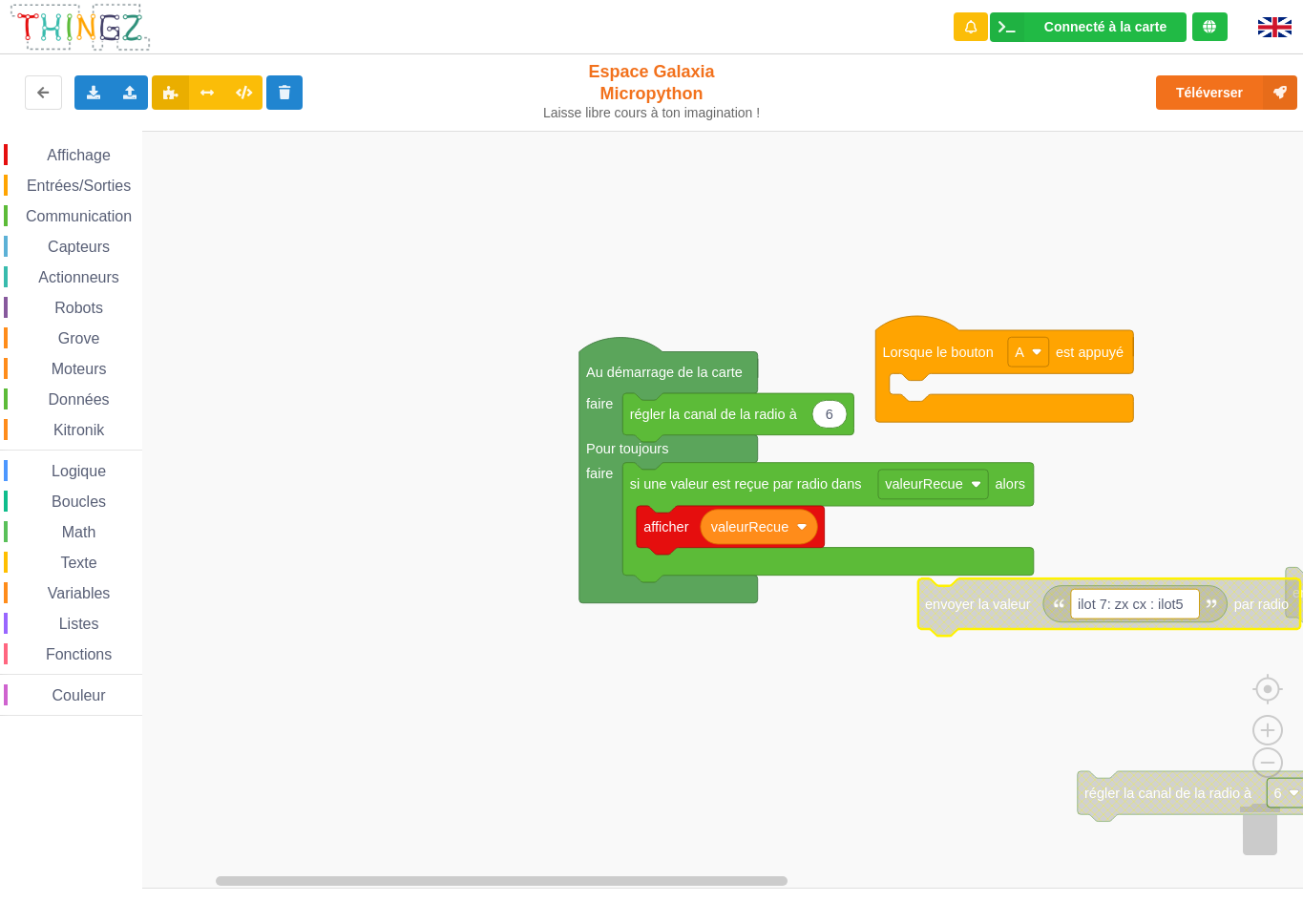
click at [1060, 305] on rect "Espace de travail de Blocky" at bounding box center [658, 510] width 1316 height 758
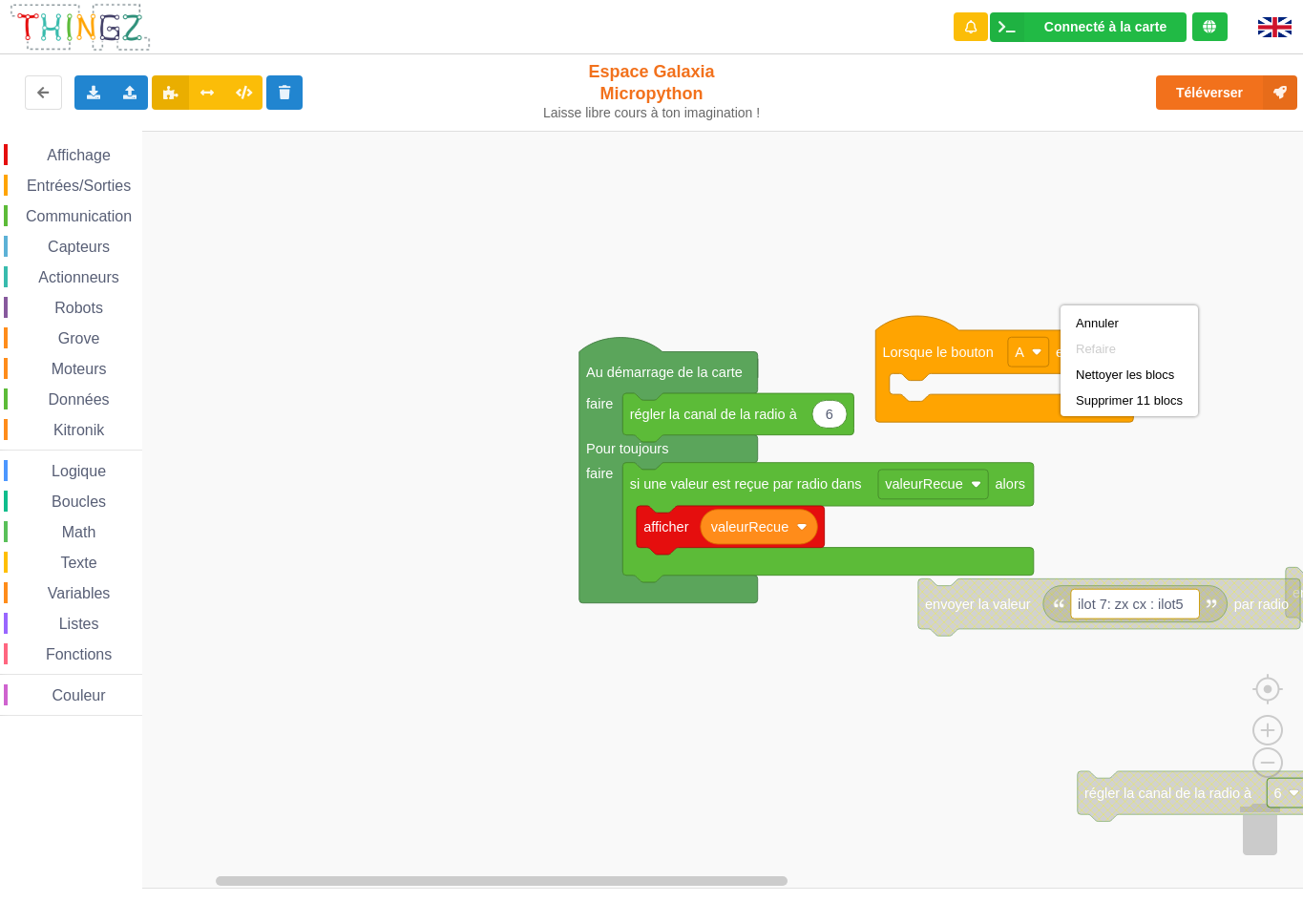
click at [1060, 305] on rect "Espace de travail de Blocky" at bounding box center [658, 510] width 1316 height 758
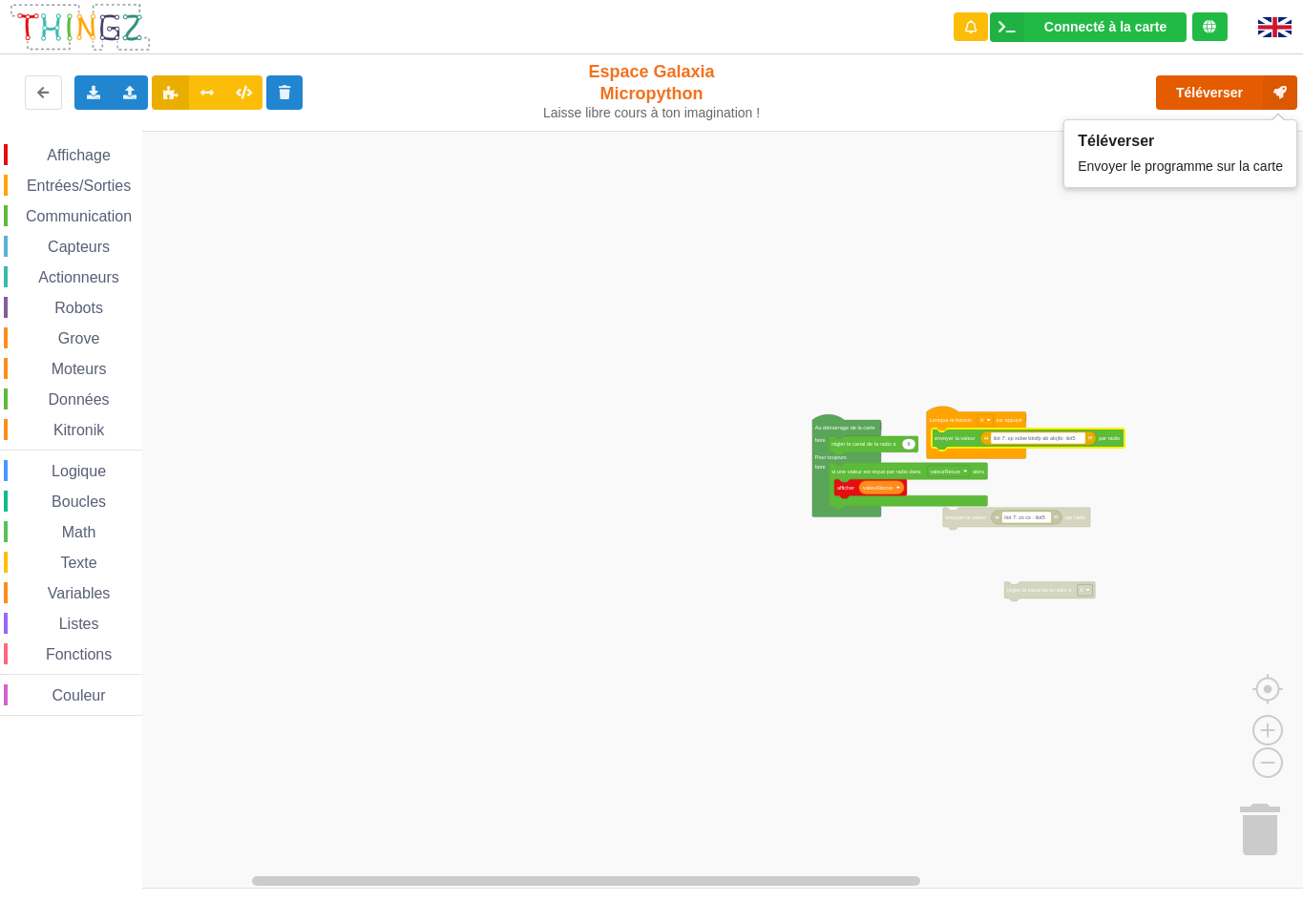
click at [1213, 82] on button "Téléverser" at bounding box center [1226, 92] width 141 height 34
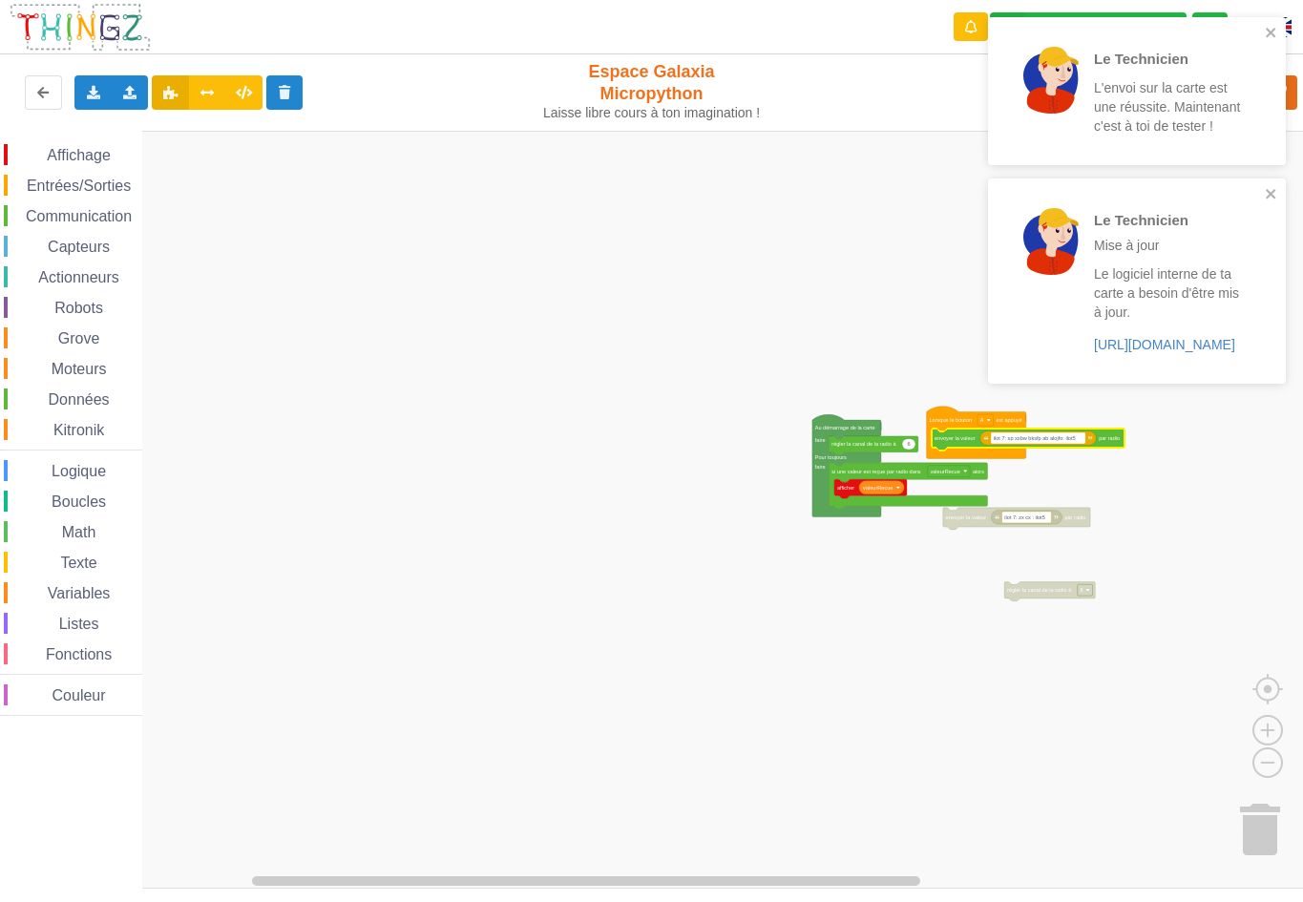
click at [889, 255] on rect "Espace de travail de Blocky" at bounding box center [658, 510] width 1316 height 758
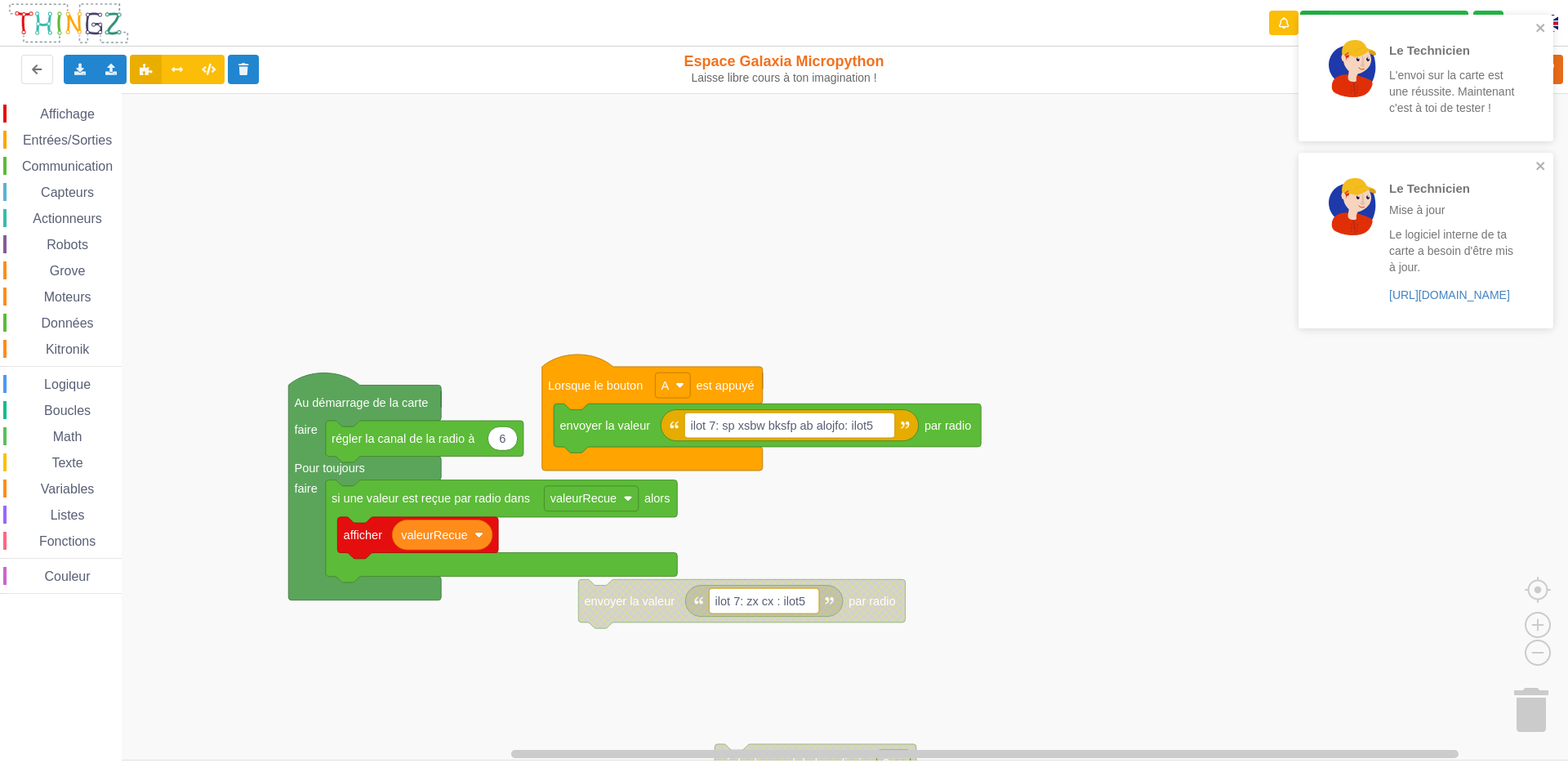
click at [1120, 284] on rect "Espace de travail de Blocky" at bounding box center [790, 427] width 1580 height 668
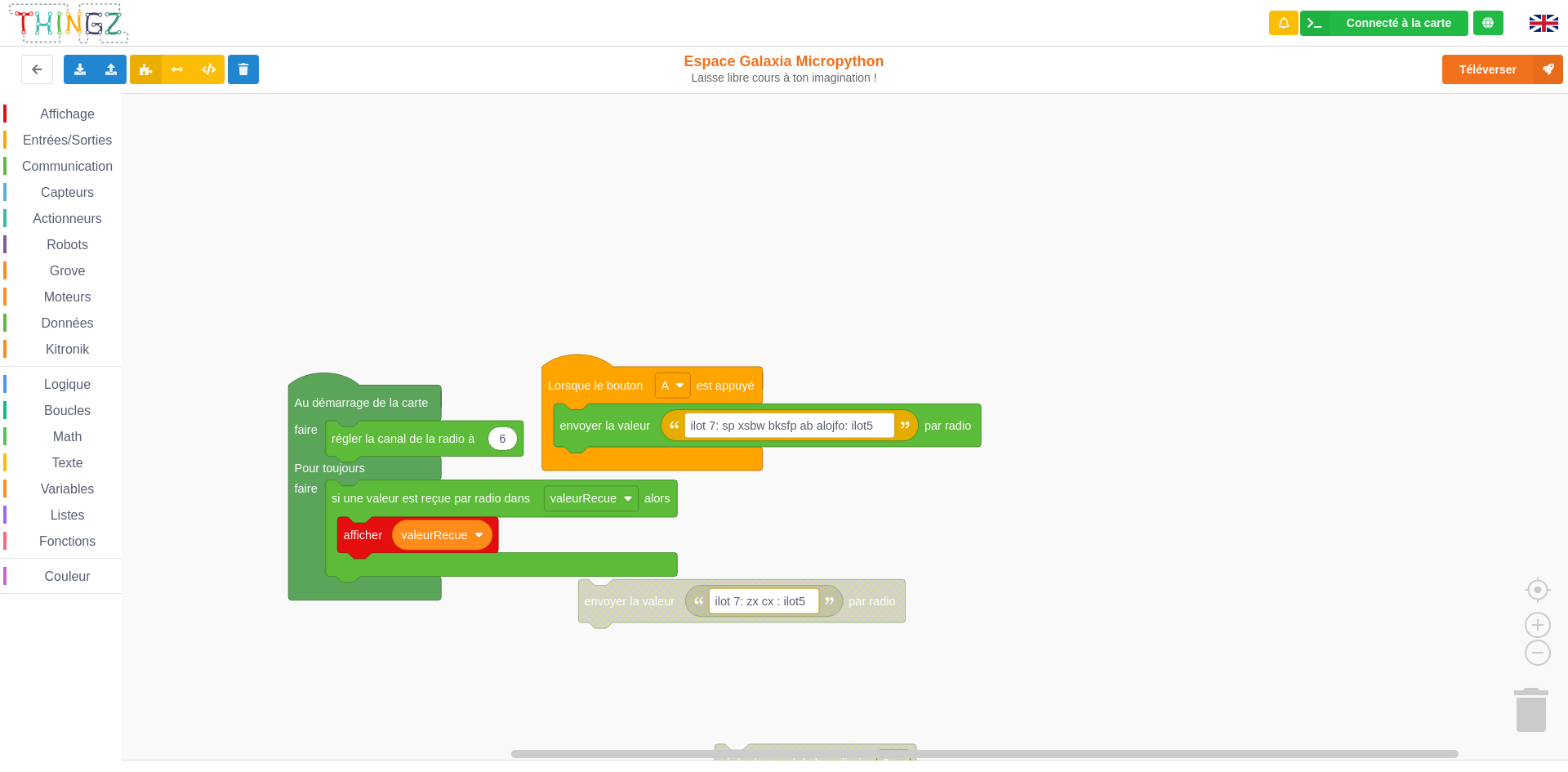
click at [335, 366] on rect "Espace de travail de Blocky" at bounding box center [790, 427] width 1580 height 668
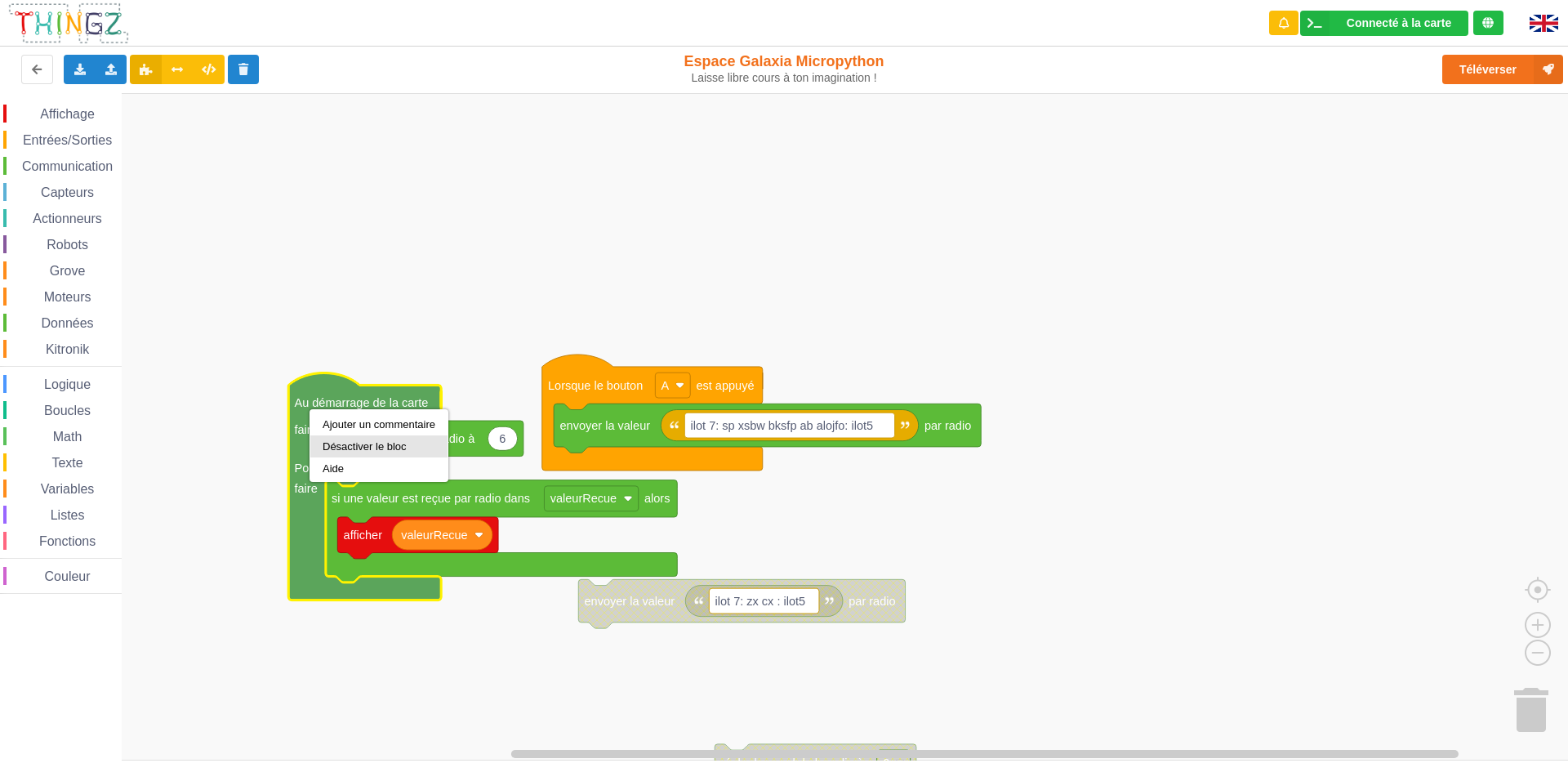
click at [335, 448] on div "Désactiver le bloc" at bounding box center [379, 446] width 113 height 12
click at [347, 433] on div "Désactiver le bloc" at bounding box center [399, 439] width 113 height 12
click at [367, 441] on div "Désactiver le bloc" at bounding box center [407, 451] width 137 height 22
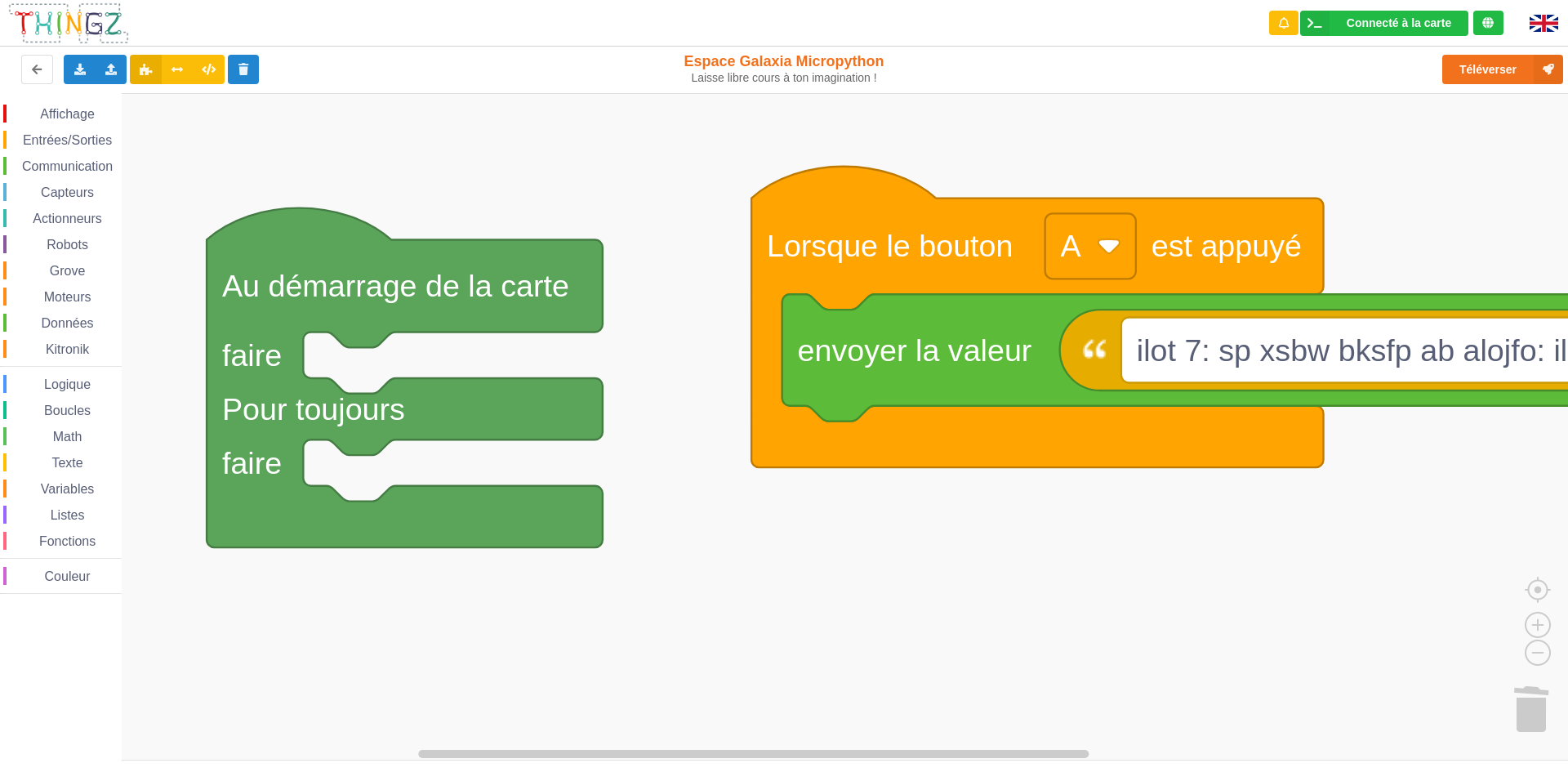
click at [1033, 771] on html "Connecté à la carte Réglages Ouvrir le moniteur automatiquement Connexion autom…" at bounding box center [784, 386] width 1568 height 772
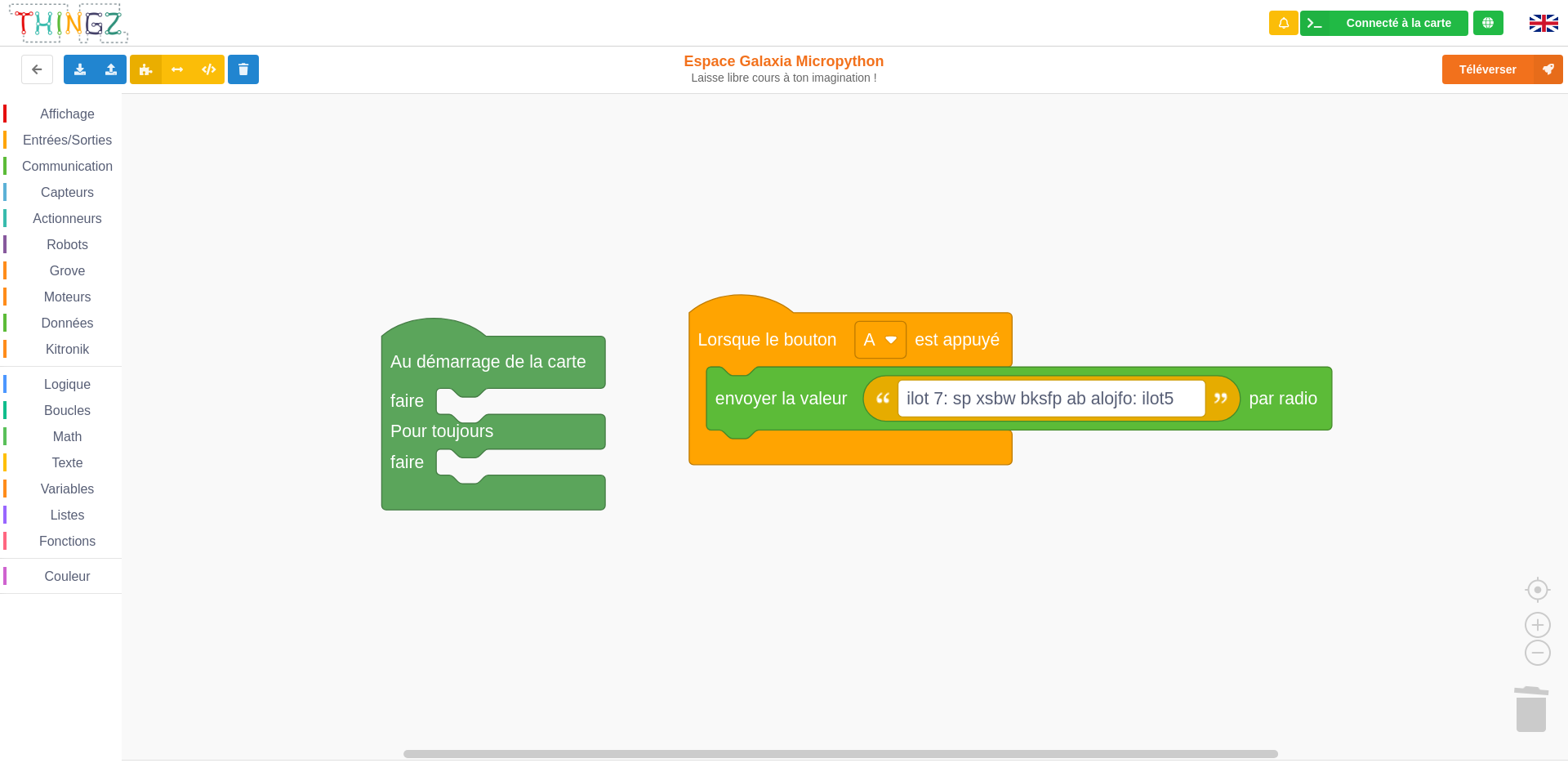
click at [1023, 636] on div "Affichage Entrées/Sorties Communication Capteurs Actionneurs Robots Grove Moteu…" at bounding box center [790, 427] width 1580 height 668
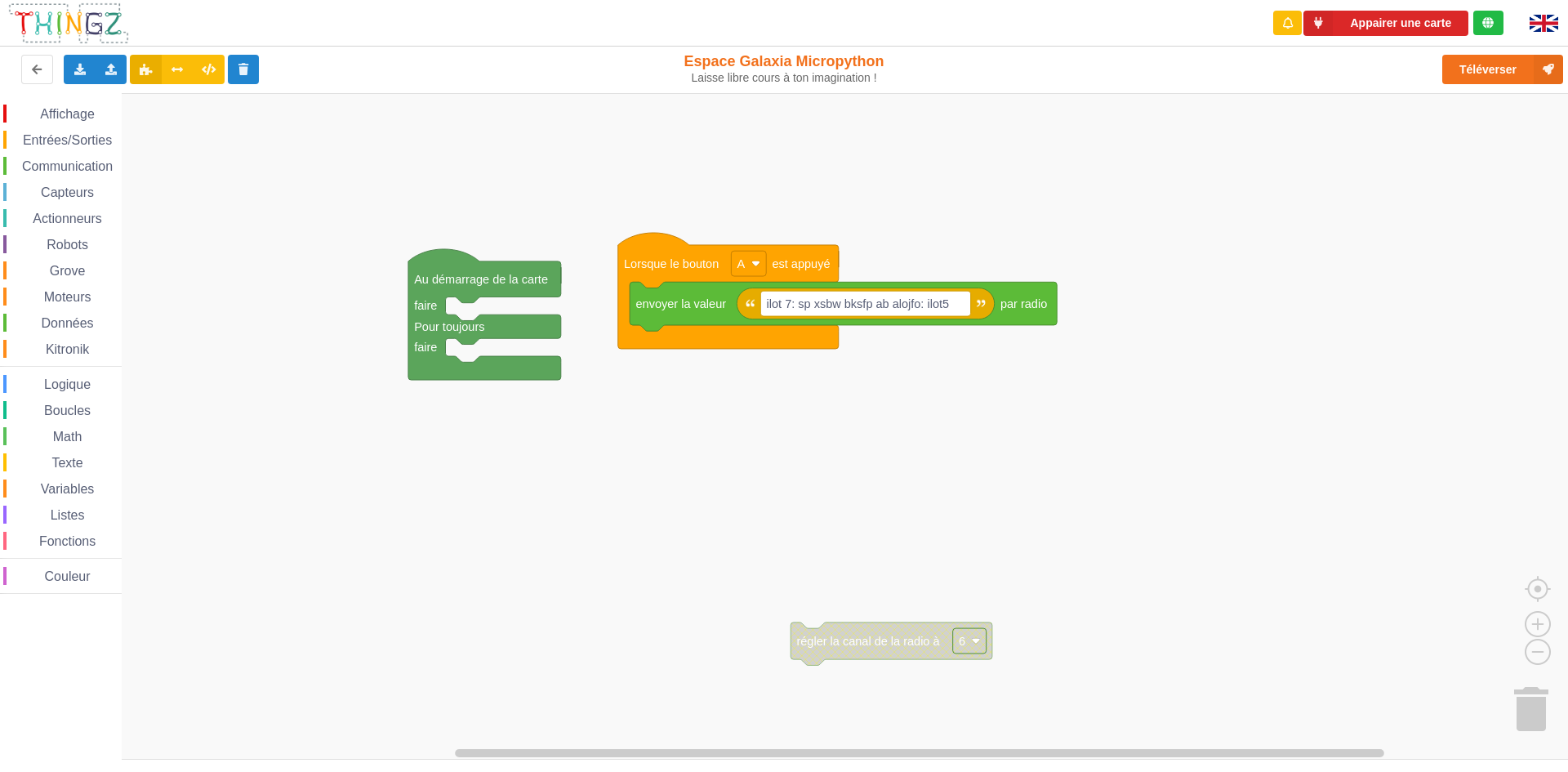
click at [623, 503] on div "Affichage Entrées/Sorties Communication Capteurs Actionneurs Robots Grove Moteu…" at bounding box center [790, 427] width 1580 height 668
